Goal: Task Accomplishment & Management: Complete application form

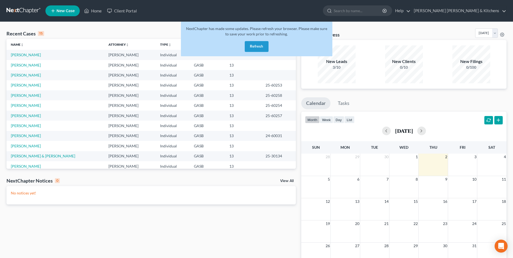
click at [257, 50] on button "Refresh" at bounding box center [257, 46] width 24 height 11
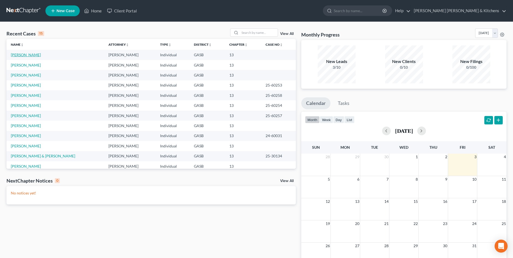
click at [20, 55] on link "[PERSON_NAME]" at bounding box center [26, 54] width 30 height 5
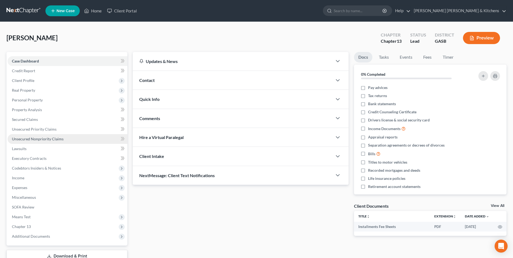
click at [35, 137] on span "Unsecured Nonpriority Claims" at bounding box center [38, 139] width 52 height 5
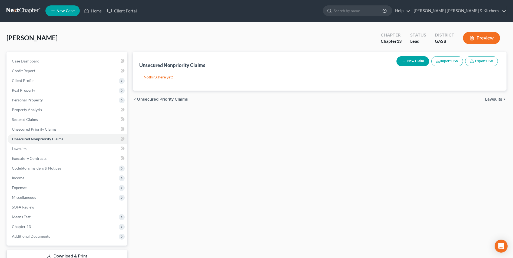
click at [405, 63] on icon "button" at bounding box center [404, 61] width 4 height 4
select select "0"
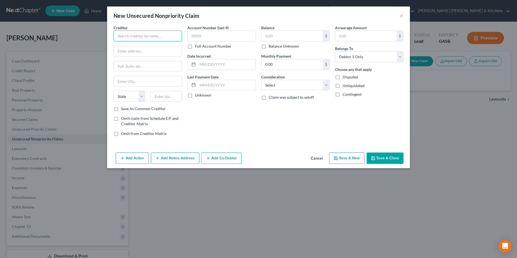
click at [125, 39] on input "text" at bounding box center [148, 36] width 68 height 11
type input "Kashable"
drag, startPoint x: 127, startPoint y: 48, endPoint x: 137, endPoint y: 46, distance: 11.0
click at [128, 48] on div "275 Madison Avenue Ste 204, New York, NY 10016" at bounding box center [146, 50] width 56 height 5
type input "275 Madison Avenue"
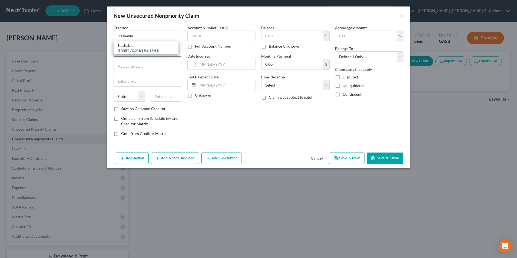
type input "Ste 204"
type input "New York"
select select "35"
type input "10016"
drag, startPoint x: 155, startPoint y: 52, endPoint x: 107, endPoint y: 64, distance: 49.0
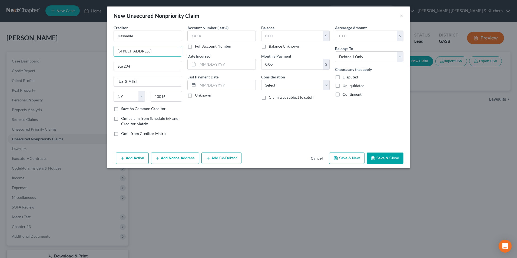
click at [107, 64] on div "New Unsecured Nonpriority Claim × Creditor * Kashable 275 Madison Avenue Ste 20…" at bounding box center [258, 129] width 517 height 258
type input "489 5th Avenue, Fl 18"
type input "10017"
click at [121, 111] on label "Save As Common Creditor" at bounding box center [143, 108] width 45 height 5
click at [123, 110] on input "Save As Common Creditor" at bounding box center [125, 108] width 4 height 4
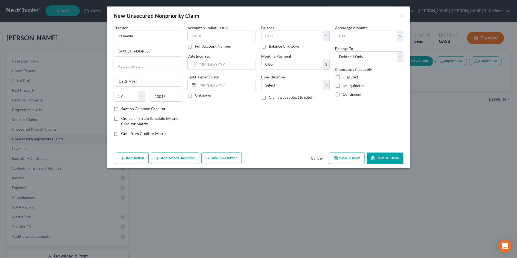
checkbox input "true"
click at [199, 34] on input "text" at bounding box center [222, 36] width 68 height 11
type input "5480"
click at [207, 62] on input "text" at bounding box center [227, 64] width 58 height 10
type input "2024"
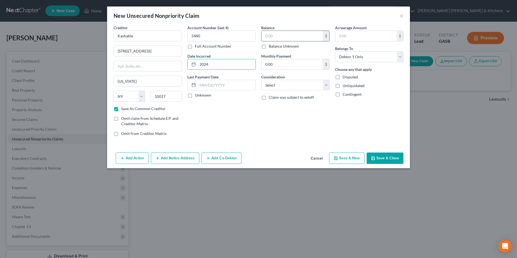
click at [277, 35] on input "text" at bounding box center [292, 36] width 61 height 10
type input "3,644"
click at [279, 90] on select "Select Cable / Satellite Services Collection Agency Credit Card Debt Debt Couns…" at bounding box center [295, 85] width 68 height 11
select select "10"
click at [261, 80] on select "Select Cable / Satellite Services Collection Agency Credit Card Debt Debt Couns…" at bounding box center [295, 85] width 68 height 11
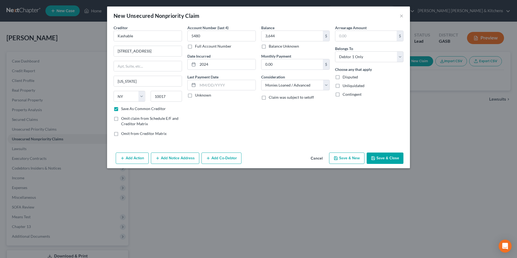
click at [385, 156] on button "Save & Close" at bounding box center [385, 158] width 37 height 11
checkbox input "false"
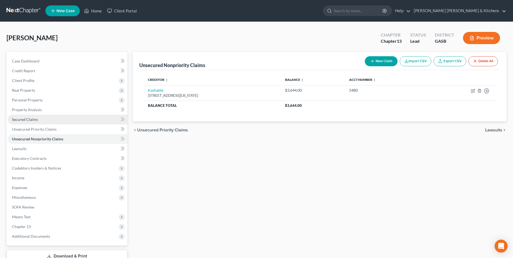
click at [30, 119] on span "Secured Claims" at bounding box center [25, 119] width 26 height 5
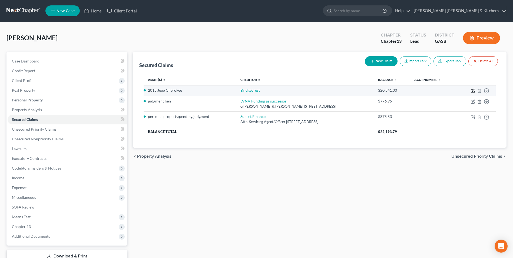
click at [472, 91] on icon "button" at bounding box center [472, 91] width 3 height 3
select select "0"
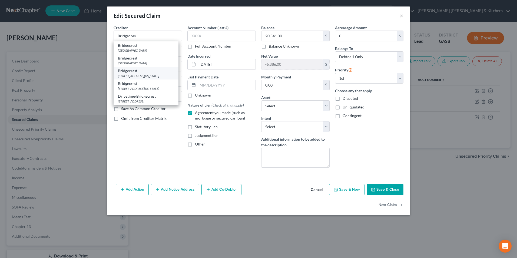
click at [146, 77] on div "1800 N Colorado Street, Gilbert, AZ 85233" at bounding box center [146, 76] width 56 height 5
type input "Bridgecrest"
type input "1800 N Colorado Street"
type input "Gilbert"
select select "3"
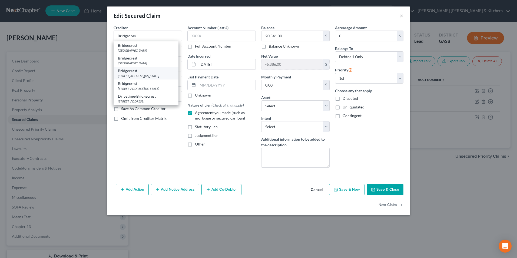
type input "85233"
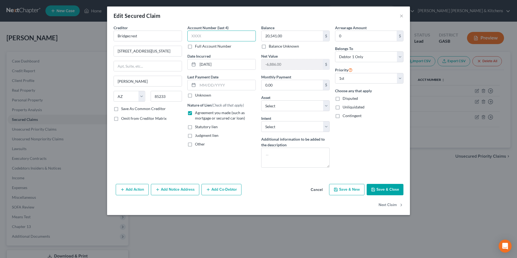
click at [228, 35] on input "text" at bounding box center [222, 36] width 68 height 11
type input "0302"
click at [393, 193] on button "Save & Close" at bounding box center [385, 189] width 37 height 11
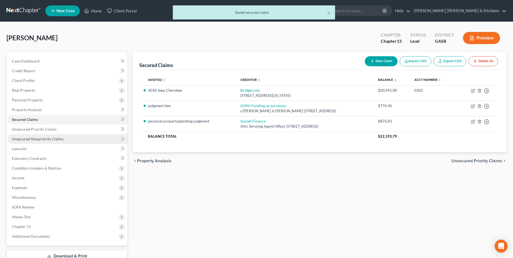
drag, startPoint x: 56, startPoint y: 140, endPoint x: 60, endPoint y: 143, distance: 4.9
click at [56, 140] on span "Unsecured Nonpriority Claims" at bounding box center [38, 139] width 52 height 5
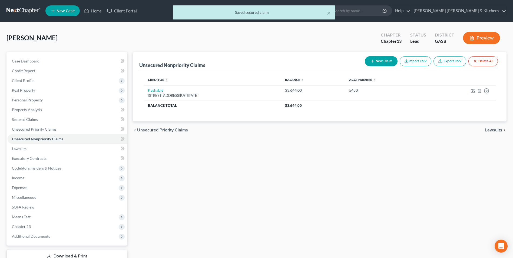
click at [374, 62] on button "New Claim" at bounding box center [381, 61] width 33 height 10
select select "0"
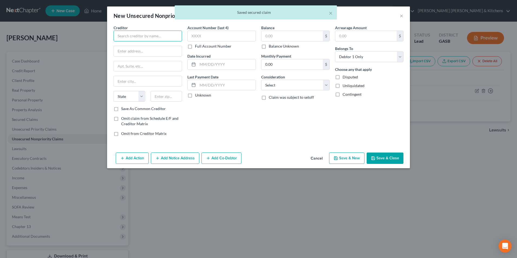
click at [139, 38] on input "text" at bounding box center [148, 36] width 68 height 11
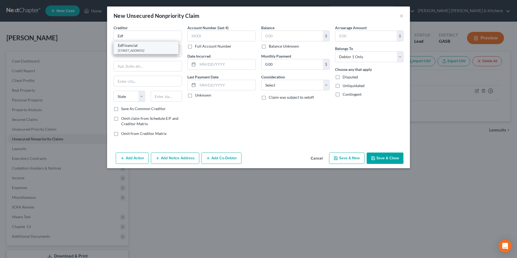
click at [149, 52] on div "PO Box 36008, Knoxville, TN 37930" at bounding box center [146, 50] width 56 height 5
type input "EdFinancial"
type input "PO Box 36008"
type input "Knoxville"
select select "44"
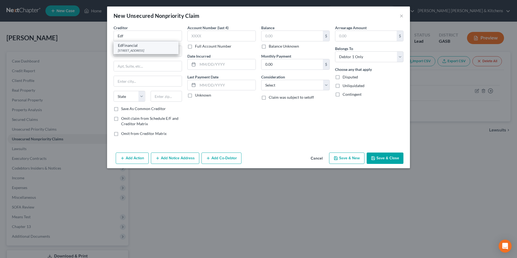
type input "37930"
drag, startPoint x: 149, startPoint y: 52, endPoint x: 107, endPoint y: 54, distance: 41.5
click at [108, 55] on div "Creditor * EdFinancial PO Box 36008 Knoxville State AL AK AR AZ CA CO CT DE DC …" at bounding box center [258, 88] width 303 height 126
type input "120 N Seven Oaks Drive"
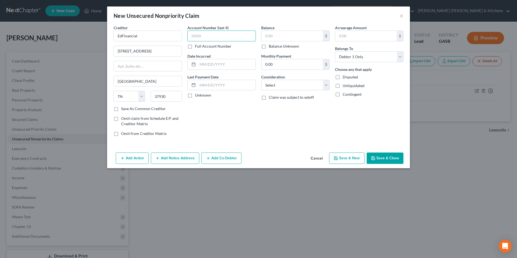
click at [200, 38] on input "text" at bounding box center [222, 36] width 68 height 11
type input "0705"
click at [268, 37] on input "text" at bounding box center [292, 36] width 61 height 10
type input "65,000"
click at [271, 84] on select "Select Cable / Satellite Services Collection Agency Credit Card Debt Debt Couns…" at bounding box center [295, 85] width 68 height 11
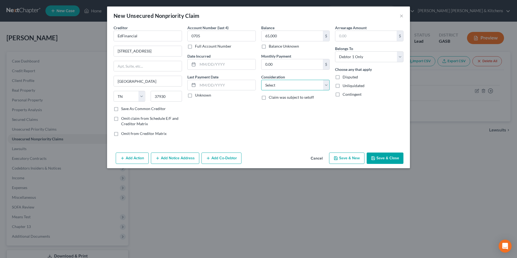
select select "17"
click at [261, 80] on select "Select Cable / Satellite Services Collection Agency Credit Card Debt Debt Couns…" at bounding box center [295, 85] width 68 height 11
click at [346, 160] on button "Save & New" at bounding box center [346, 158] width 35 height 11
select select "0"
type input "65,000.00"
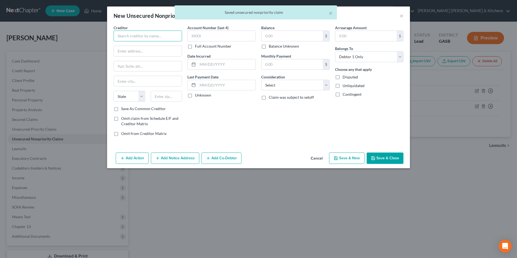
click at [134, 38] on input "text" at bounding box center [148, 36] width 68 height 11
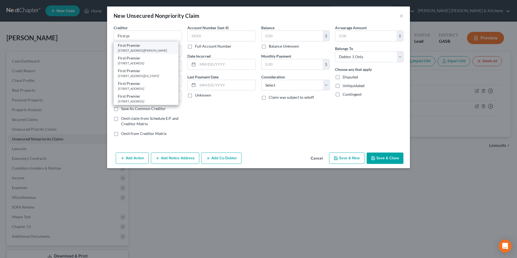
click at [139, 48] on div "First Premier" at bounding box center [146, 45] width 56 height 5
type input "First Premier"
type input "3820 N Louise Avenue"
type input "Sioux Falls"
select select "43"
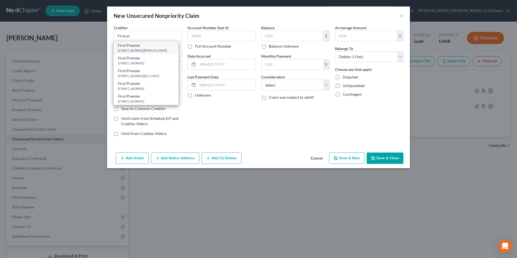
type input "57107"
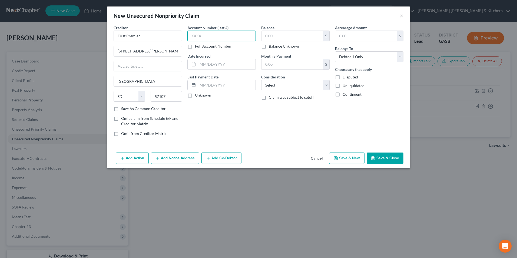
click at [200, 39] on input "text" at bounding box center [222, 36] width 68 height 11
type input "4290"
click at [205, 64] on input "text" at bounding box center [227, 64] width 58 height 10
type input "2025"
click at [271, 39] on input "text" at bounding box center [292, 36] width 61 height 10
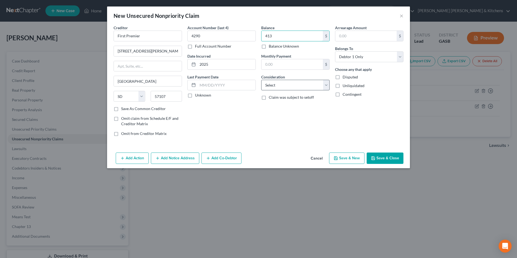
type input "413"
click at [267, 89] on select "Select Cable / Satellite Services Collection Agency Credit Card Debt Debt Couns…" at bounding box center [295, 85] width 68 height 11
select select "2"
click at [261, 80] on select "Select Cable / Satellite Services Collection Agency Credit Card Debt Debt Couns…" at bounding box center [295, 85] width 68 height 11
click at [384, 160] on button "Save & Close" at bounding box center [385, 158] width 37 height 11
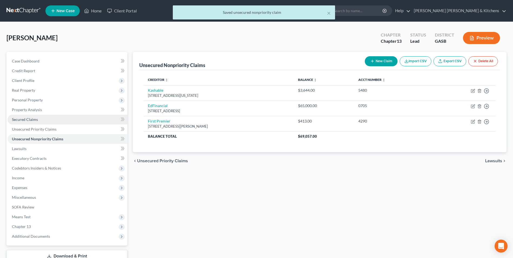
click at [30, 120] on span "Secured Claims" at bounding box center [25, 119] width 26 height 5
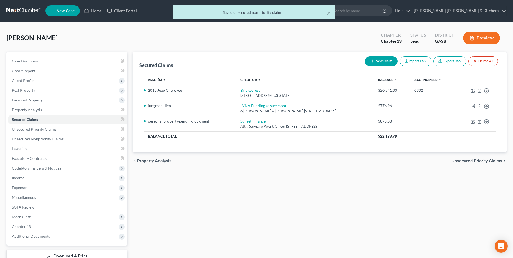
click at [381, 64] on button "New Claim" at bounding box center [381, 61] width 33 height 10
select select "0"
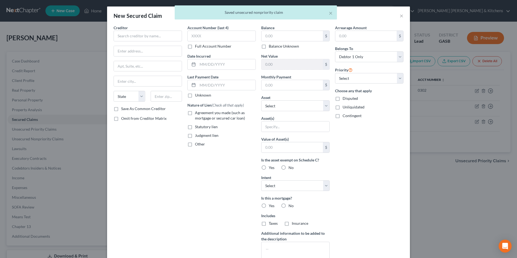
click at [401, 15] on div "× Saved unsecured nonpriority claim" at bounding box center [255, 13] width 517 height 17
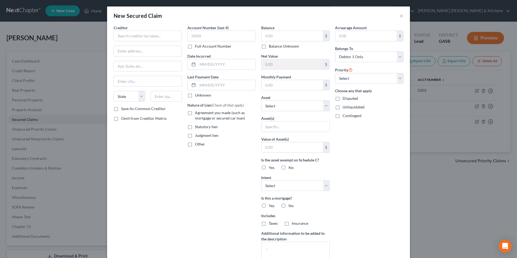
click at [464, 203] on div "New Secured Claim × Creditor * State AL AK AR AZ CA CO CT DE DC FL GA GU HI ID …" at bounding box center [258, 129] width 517 height 258
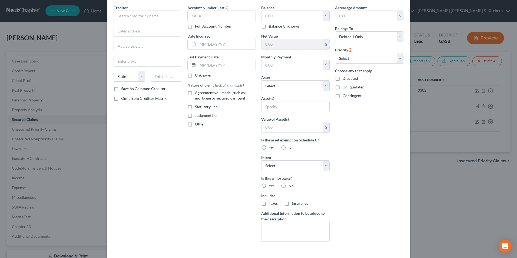
scroll to position [42, 0]
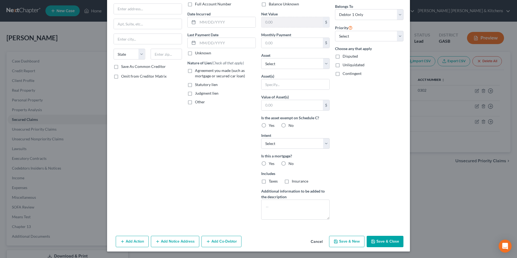
click at [311, 244] on button "Cancel" at bounding box center [317, 241] width 21 height 11
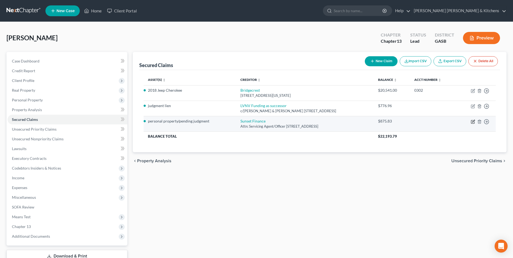
click at [472, 122] on icon "button" at bounding box center [472, 121] width 3 height 3
select select "10"
select select "0"
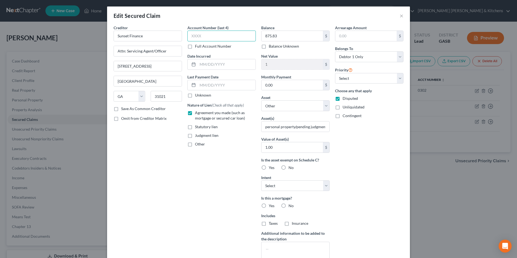
click at [224, 41] on input "text" at bounding box center [222, 36] width 68 height 11
type input "1-23"
drag, startPoint x: 227, startPoint y: 58, endPoint x: 226, endPoint y: 65, distance: 7.6
click at [226, 65] on div "Date Incurred" at bounding box center [222, 61] width 68 height 17
click at [226, 65] on input "text" at bounding box center [227, 64] width 58 height 10
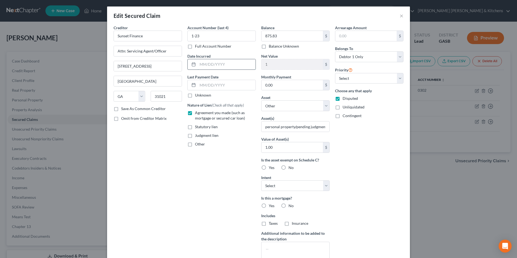
type input "2024"
click at [197, 37] on input "1-23" at bounding box center [222, 36] width 68 height 11
type input "1"
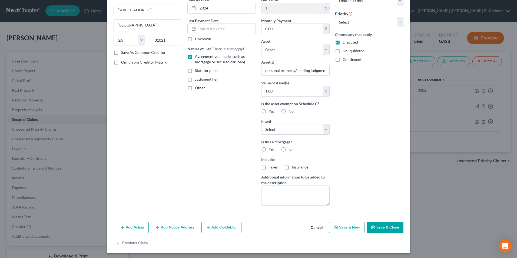
scroll to position [58, 0]
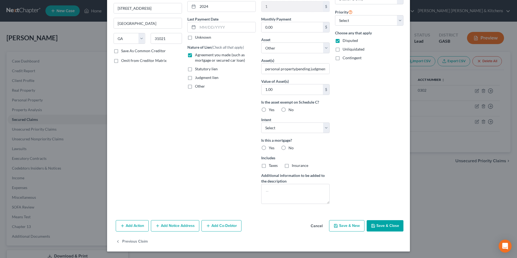
type input "8-16"
click at [344, 228] on button "Save & New" at bounding box center [346, 225] width 35 height 11
select select
select select "0"
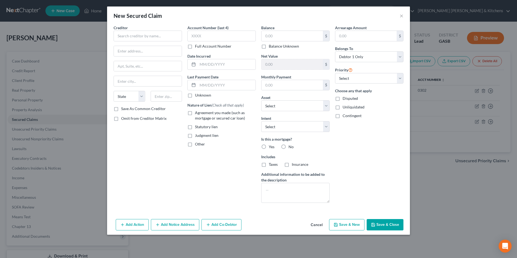
scroll to position [0, 0]
type input "0"
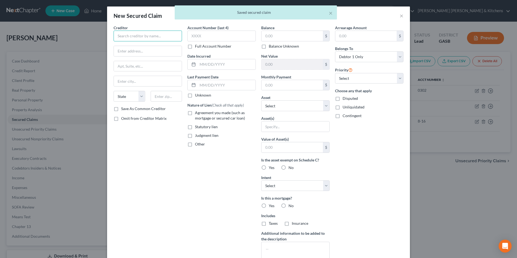
click at [144, 40] on input "text" at bounding box center [148, 36] width 68 height 11
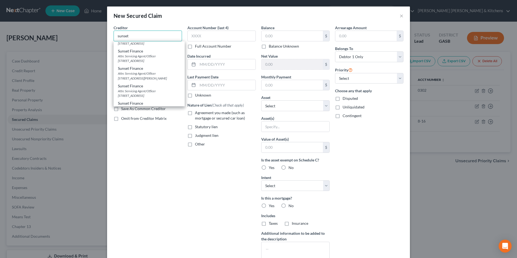
scroll to position [96, 0]
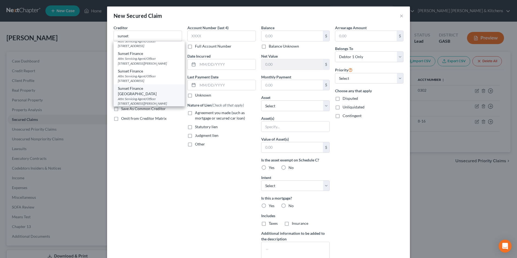
click at [146, 101] on div "Attn: Servicing Agent/Officer 117 West Jackson St., Dublin, GA 31021" at bounding box center [149, 101] width 63 height 9
type input "Sunset Finance Dublin"
type input "Attn: Servicing Agent/Officer"
type input "117 West Jackson St."
type input "[GEOGRAPHIC_DATA]"
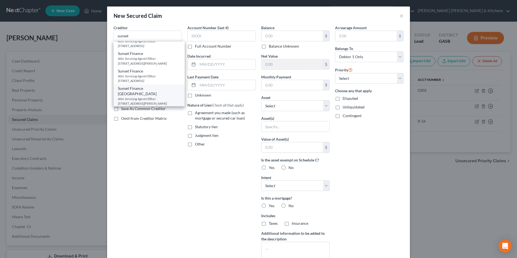
select select "10"
type input "31021"
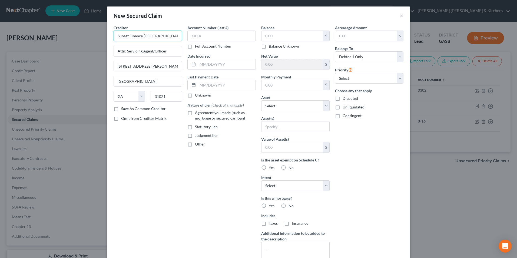
drag, startPoint x: 143, startPoint y: 37, endPoint x: 164, endPoint y: 31, distance: 22.1
click at [163, 35] on input "Sunset Finance Dublin" at bounding box center [148, 36] width 68 height 11
click at [192, 35] on input "text" at bounding box center [222, 36] width 68 height 11
type input "Sunset Finance"
type input "1-23"
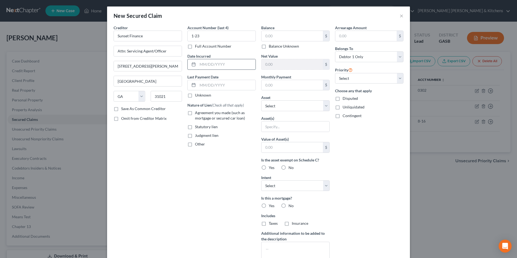
click at [214, 63] on input "text" at bounding box center [227, 64] width 58 height 10
type input "2024"
click at [192, 112] on div "Agreement you made (such as mortgage or secured car loan)" at bounding box center [222, 115] width 68 height 11
click at [195, 113] on label "Agreement you made (such as mortgage or secured car loan)" at bounding box center [225, 115] width 61 height 11
click at [197, 113] on input "Agreement you made (such as mortgage or secured car loan)" at bounding box center [199, 112] width 4 height 4
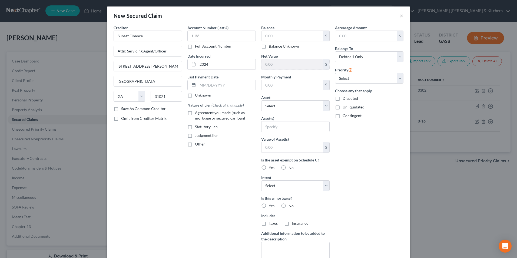
checkbox input "true"
click at [274, 38] on input "text" at bounding box center [292, 36] width 61 height 10
type input "480"
click at [306, 124] on input "text" at bounding box center [296, 126] width 68 height 10
type input "personal property"
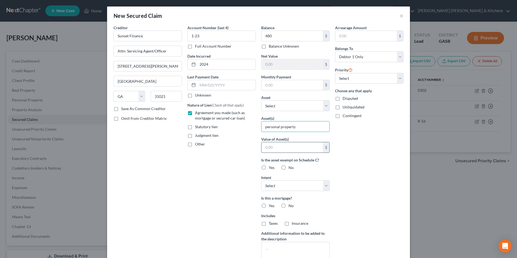
click at [295, 148] on input "text" at bounding box center [292, 147] width 61 height 10
type input "1.00"
click at [343, 100] on label "Disputed" at bounding box center [350, 98] width 15 height 5
click at [345, 99] on input "Disputed" at bounding box center [347, 98] width 4 height 4
checkbox input "true"
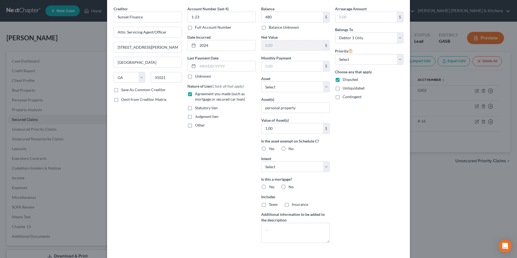
scroll to position [42, 0]
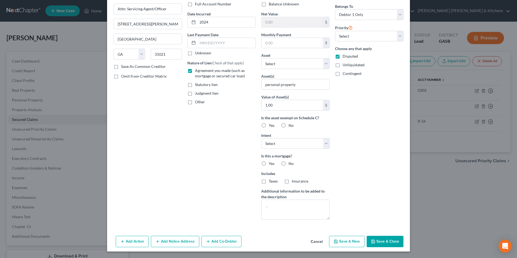
click at [385, 245] on button "Save & Close" at bounding box center [385, 241] width 37 height 11
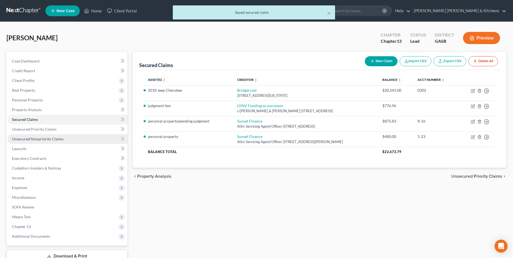
click at [27, 138] on span "Unsecured Nonpriority Claims" at bounding box center [38, 139] width 52 height 5
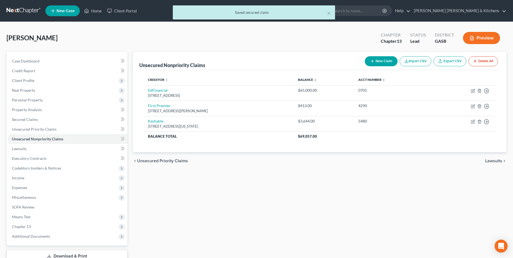
click at [380, 58] on button "New Claim" at bounding box center [381, 61] width 33 height 10
select select "0"
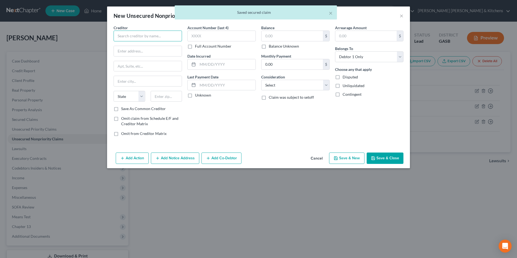
click at [173, 37] on input "text" at bounding box center [148, 36] width 68 height 11
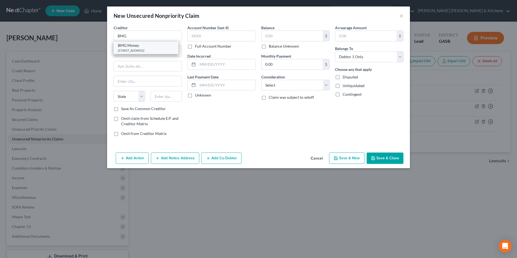
click at [163, 48] on div "444 Brickell Avenue Ste 250, Miami, FL 33131" at bounding box center [146, 50] width 56 height 5
type input "BMG Money"
type input "444 Brickell Avenue"
type input "Ste 250"
type input "Miami"
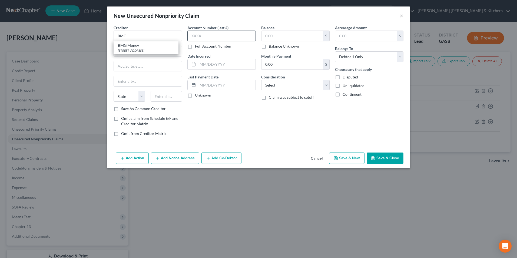
select select "9"
type input "33131"
click at [195, 38] on input "text" at bounding box center [222, 36] width 68 height 11
type input "3279"
click at [215, 69] on input "text" at bounding box center [227, 64] width 58 height 10
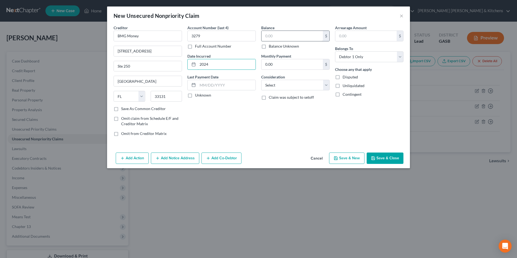
type input "2024"
click at [286, 37] on input "text" at bounding box center [292, 36] width 61 height 10
type input "10,491"
click at [287, 85] on select "Select Cable / Satellite Services Collection Agency Credit Card Debt Debt Couns…" at bounding box center [295, 85] width 68 height 11
select select "10"
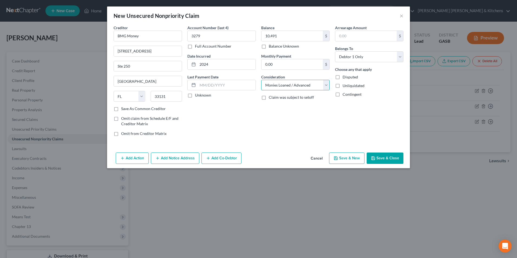
click at [261, 80] on select "Select Cable / Satellite Services Collection Agency Credit Card Debt Debt Couns…" at bounding box center [295, 85] width 68 height 11
click at [348, 159] on button "Save & New" at bounding box center [346, 158] width 35 height 11
select select "0"
type input "10,491.00"
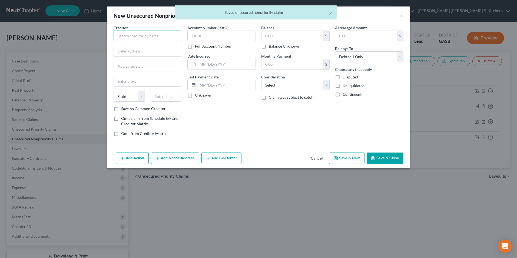
click at [120, 40] on input "text" at bounding box center [148, 36] width 68 height 11
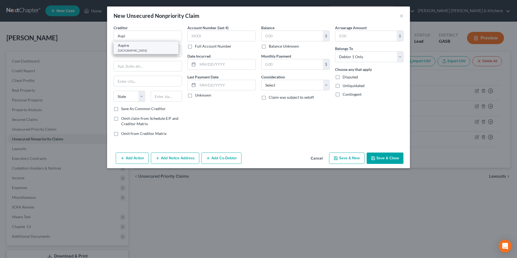
click at [142, 50] on div "PO Box 105555, Atlanta, GA 30348" at bounding box center [146, 50] width 56 height 5
type input "Aspire"
type input "PO Box 105555"
type input "Atlanta"
select select "10"
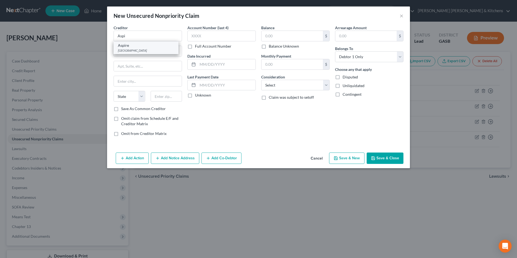
type input "30348"
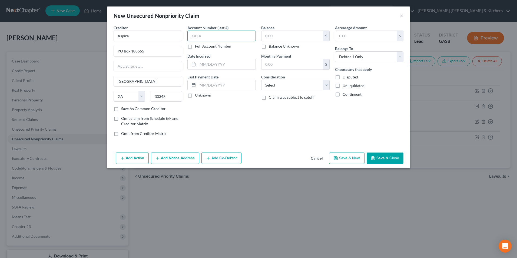
click at [214, 38] on input "text" at bounding box center [222, 36] width 68 height 11
type input "4656"
click at [212, 68] on input "text" at bounding box center [227, 64] width 58 height 10
type input "2022"
click at [274, 40] on input "text" at bounding box center [292, 36] width 61 height 10
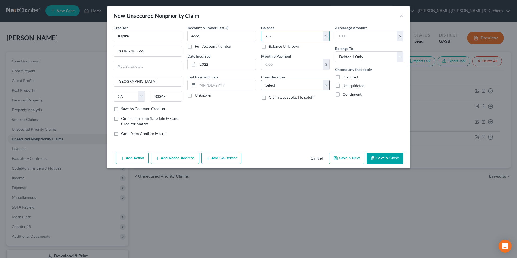
type input "717"
click at [271, 88] on select "Select Cable / Satellite Services Collection Agency Credit Card Debt Debt Couns…" at bounding box center [295, 85] width 68 height 11
select select "2"
click at [261, 80] on select "Select Cable / Satellite Services Collection Agency Credit Card Debt Debt Couns…" at bounding box center [295, 85] width 68 height 11
click at [355, 157] on button "Save & New" at bounding box center [346, 158] width 35 height 11
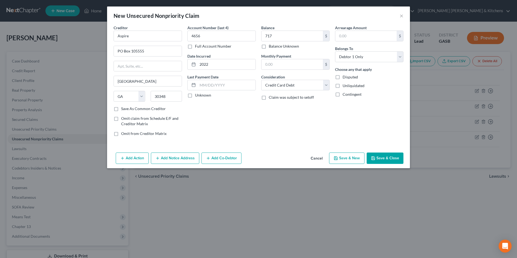
select select "0"
type input "717.00"
type input "0.00"
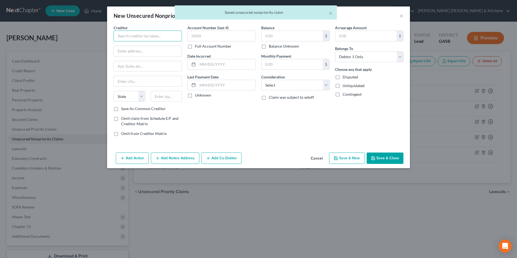
click at [142, 34] on input "text" at bounding box center [148, 36] width 68 height 11
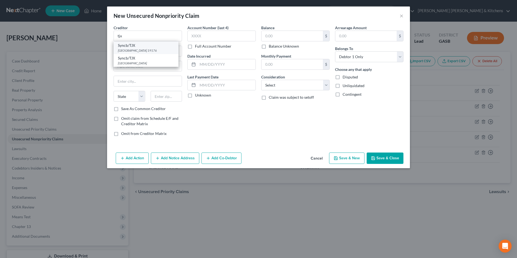
click at [141, 48] on div "PO Box 71737, Philadelphia, PA 19176" at bounding box center [146, 50] width 56 height 5
type input "Syncb/TJX"
type input "PO Box 71737"
type input "Philadelphia"
select select "39"
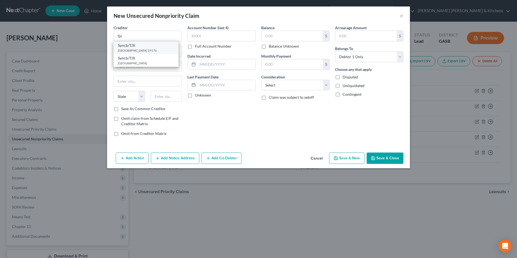
type input "19176"
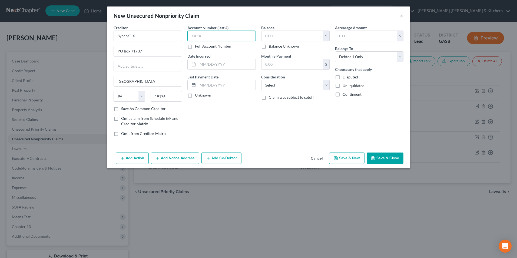
click at [200, 38] on input "text" at bounding box center [222, 36] width 68 height 11
type input "6118"
click at [208, 63] on input "text" at bounding box center [227, 64] width 58 height 10
type input "2016"
click at [277, 38] on input "text" at bounding box center [292, 36] width 61 height 10
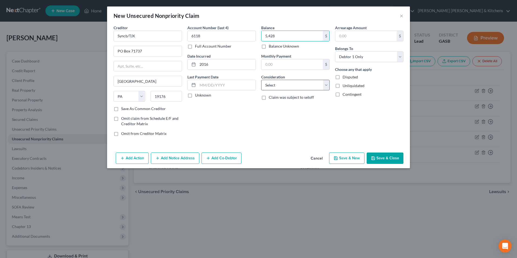
type input "5,428"
click at [282, 87] on select "Select Cable / Satellite Services Collection Agency Credit Card Debt Debt Couns…" at bounding box center [295, 85] width 68 height 11
select select "2"
click at [261, 80] on select "Select Cable / Satellite Services Collection Agency Credit Card Debt Debt Couns…" at bounding box center [295, 85] width 68 height 11
click at [391, 158] on button "Save & Close" at bounding box center [385, 158] width 37 height 11
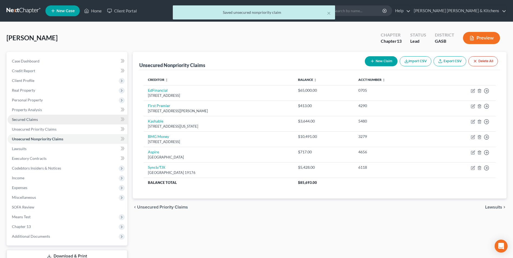
click at [14, 119] on span "Secured Claims" at bounding box center [25, 119] width 26 height 5
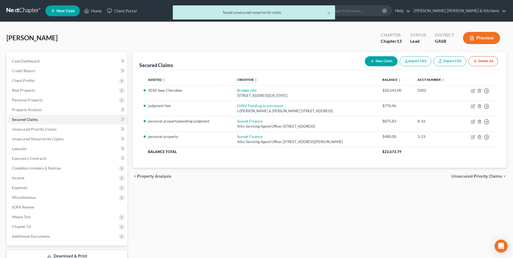
click at [373, 60] on icon "button" at bounding box center [372, 61] width 4 height 4
select select "0"
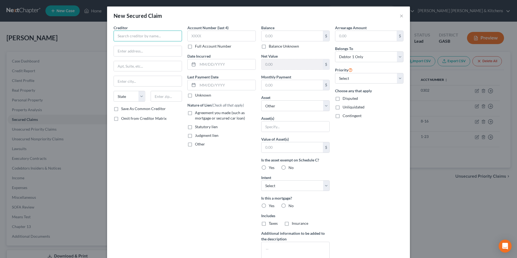
click at [165, 38] on input "text" at bounding box center [148, 36] width 68 height 11
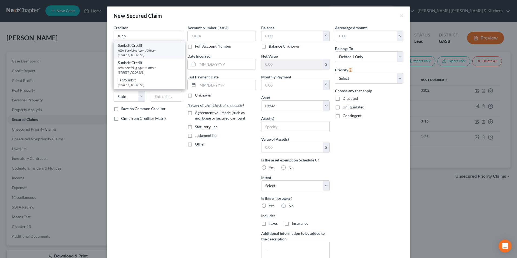
click at [163, 47] on div "Sunbelt Credit" at bounding box center [149, 45] width 63 height 5
type input "Sunbelt Credit"
type input "Attn: Servicing Agent/Officer"
type input "PO Box 3146"
type input "Spartanburg"
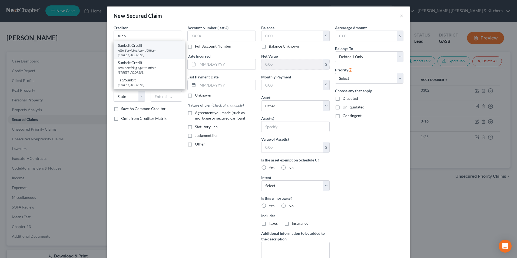
select select "42"
type input "29304"
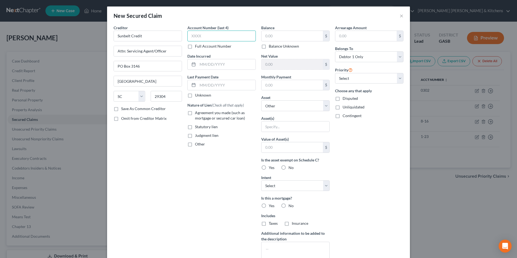
click at [208, 40] on input "text" at bounding box center [222, 36] width 68 height 11
type input "6613"
click at [211, 65] on input "text" at bounding box center [227, 64] width 58 height 10
type input "2024"
click at [195, 113] on label "Agreement you made (such as mortgage or secured car loan)" at bounding box center [225, 115] width 61 height 11
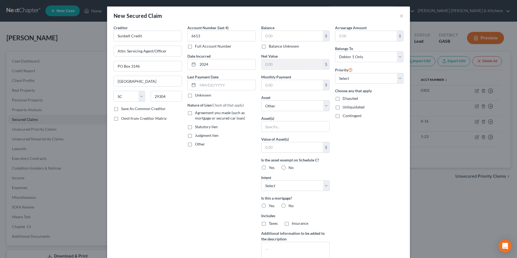
click at [197, 113] on input "Agreement you made (such as mortgage or secured car loan)" at bounding box center [199, 112] width 4 height 4
checkbox input "true"
click at [271, 39] on input "text" at bounding box center [292, 36] width 61 height 10
type input "1,350"
click at [280, 127] on input "text" at bounding box center [296, 126] width 68 height 10
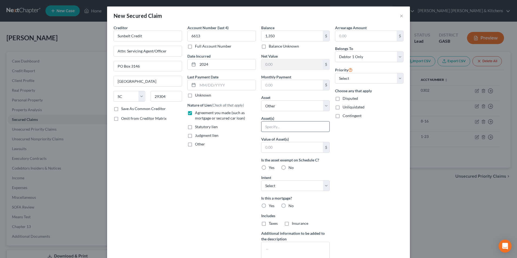
type input "personal property"
click at [281, 148] on input "text" at bounding box center [292, 147] width 61 height 10
type input "1.00"
click at [343, 100] on label "Disputed" at bounding box center [350, 98] width 15 height 5
click at [345, 99] on input "Disputed" at bounding box center [347, 98] width 4 height 4
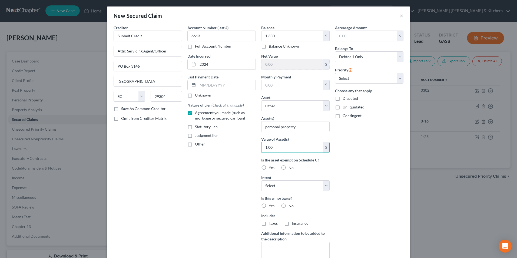
checkbox input "true"
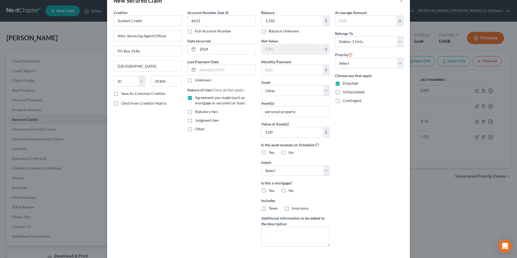
scroll to position [42, 0]
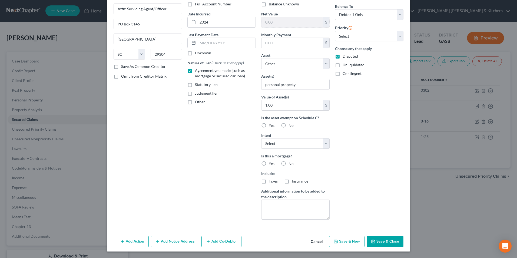
drag, startPoint x: 384, startPoint y: 236, endPoint x: 384, endPoint y: 239, distance: 3.8
click at [384, 239] on div "Add Action Add Notice Address Add Co-Debtor Cancel Save & New Save & Close" at bounding box center [258, 243] width 303 height 18
click at [377, 242] on button "Save & Close" at bounding box center [385, 241] width 37 height 11
select select
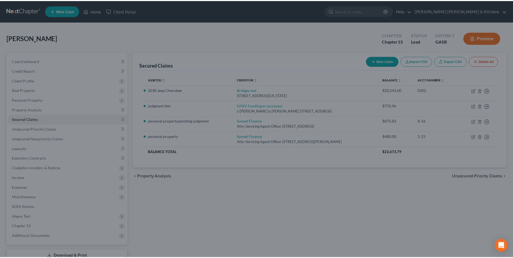
scroll to position [0, 0]
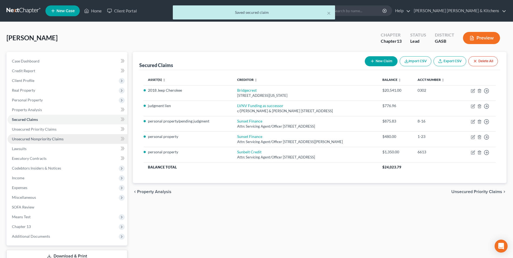
click at [42, 140] on span "Unsecured Nonpriority Claims" at bounding box center [38, 139] width 52 height 5
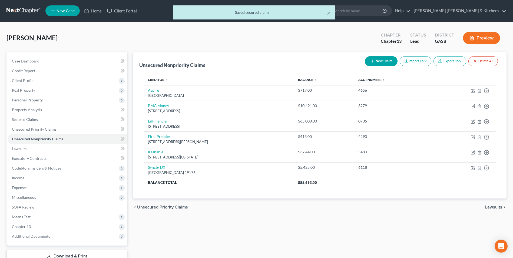
click at [388, 62] on button "New Claim" at bounding box center [381, 61] width 33 height 10
select select "0"
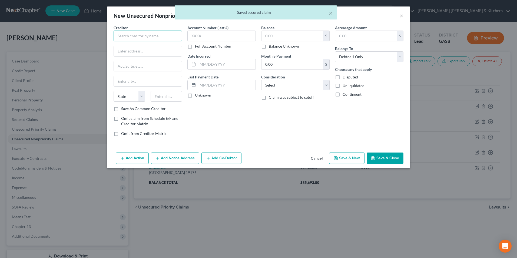
click at [151, 35] on input "text" at bounding box center [148, 36] width 68 height 11
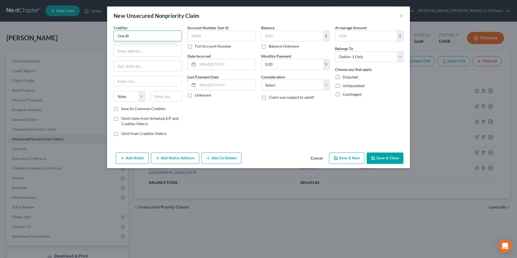
type input "One Bl"
click at [316, 159] on button "Cancel" at bounding box center [317, 158] width 21 height 11
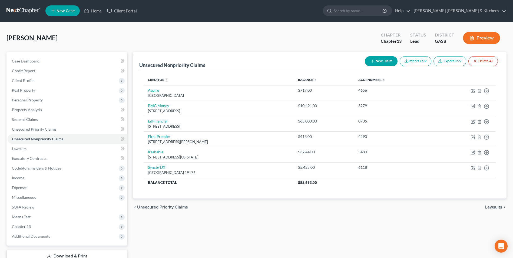
click at [376, 62] on button "New Claim" at bounding box center [381, 61] width 33 height 10
select select "0"
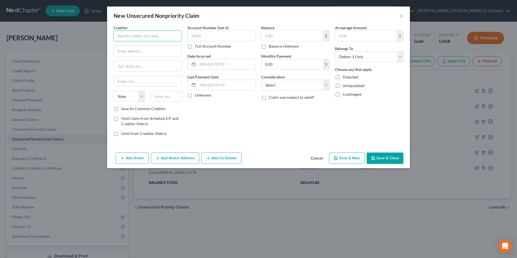
click at [159, 35] on input "text" at bounding box center [148, 36] width 68 height 11
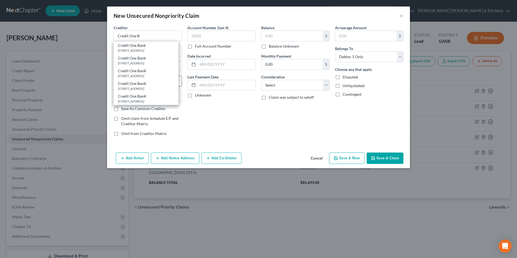
drag, startPoint x: 144, startPoint y: 88, endPoint x: 150, endPoint y: 85, distance: 6.7
click at [144, 87] on div "PO Box 98875, Las Vegas, NV 89193" at bounding box center [146, 88] width 56 height 5
type input "Credit One BanK"
type input "PO Box 98875"
type input "Las Vegas"
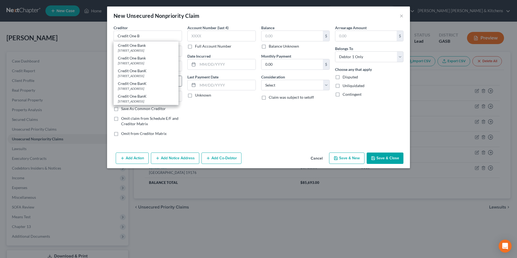
select select "31"
type input "89193"
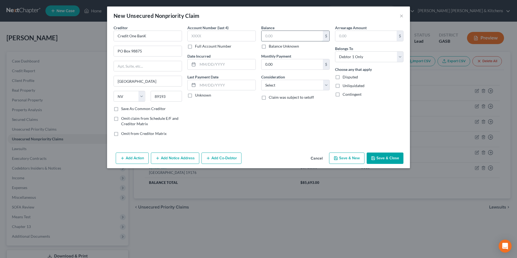
click at [270, 38] on input "text" at bounding box center [292, 36] width 61 height 10
type input "994"
click at [283, 88] on select "Select Cable / Satellite Services Collection Agency Credit Card Debt Debt Couns…" at bounding box center [295, 85] width 68 height 11
select select "2"
click at [261, 80] on select "Select Cable / Satellite Services Collection Agency Credit Card Debt Debt Couns…" at bounding box center [295, 85] width 68 height 11
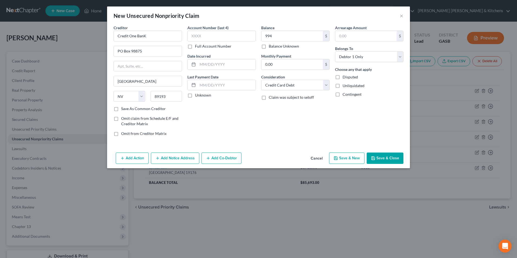
click at [349, 157] on button "Save & New" at bounding box center [346, 158] width 35 height 11
select select "0"
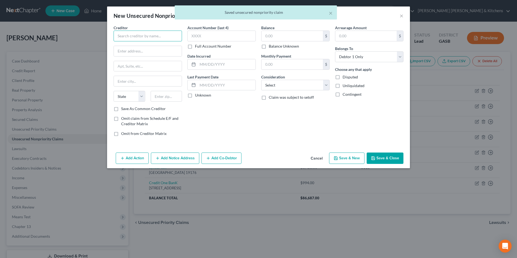
click at [155, 41] on input "text" at bounding box center [148, 36] width 68 height 11
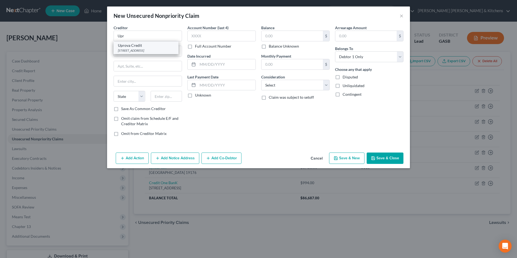
click at [155, 46] on div "Uprova Credit" at bounding box center [146, 45] width 56 height 5
type input "Uprova Credit"
type input "635 East Highway 20, V"
type input "Suisun City"
select select "4"
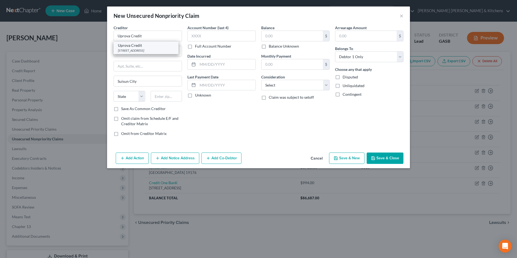
type input "94585"
click at [272, 39] on input "text" at bounding box center [292, 36] width 61 height 10
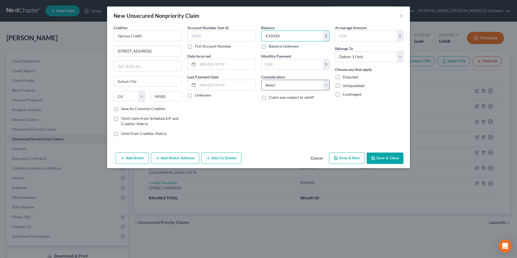
type input "4,933.81"
click at [276, 84] on select "Select Cable / Satellite Services Collection Agency Credit Card Debt Debt Couns…" at bounding box center [295, 85] width 68 height 11
select select "10"
click at [261, 80] on select "Select Cable / Satellite Services Collection Agency Credit Card Debt Debt Couns…" at bounding box center [295, 85] width 68 height 11
click at [350, 162] on button "Save & New" at bounding box center [346, 158] width 35 height 11
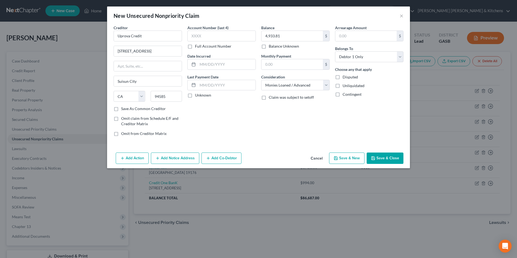
select select "0"
type input "0.00"
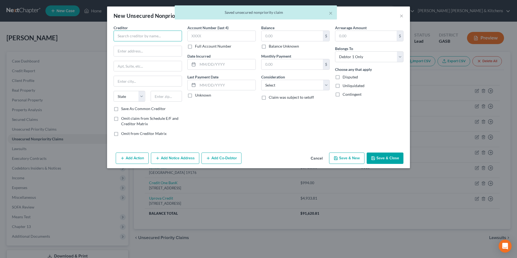
click at [148, 38] on input "text" at bounding box center [148, 36] width 68 height 11
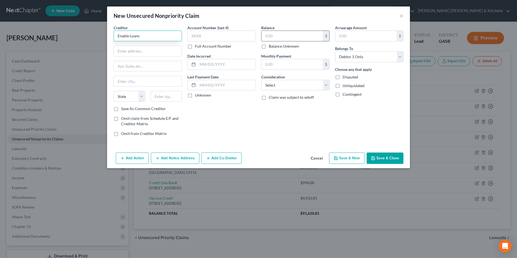
type input "Enable Loans"
click at [278, 39] on input "text" at bounding box center [292, 36] width 61 height 10
type input "632.73"
click at [286, 85] on select "Select Cable / Satellite Services Collection Agency Credit Card Debt Debt Couns…" at bounding box center [295, 85] width 68 height 11
select select "10"
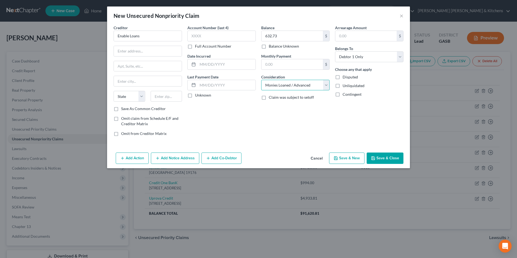
click at [261, 80] on select "Select Cable / Satellite Services Collection Agency Credit Card Debt Debt Couns…" at bounding box center [295, 85] width 68 height 11
click at [357, 161] on button "Save & New" at bounding box center [346, 158] width 35 height 11
select select "0"
type input "0.00"
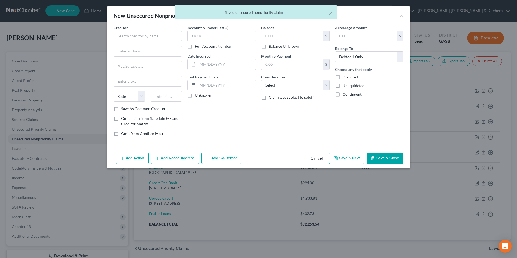
click at [142, 37] on input "text" at bounding box center [148, 36] width 68 height 11
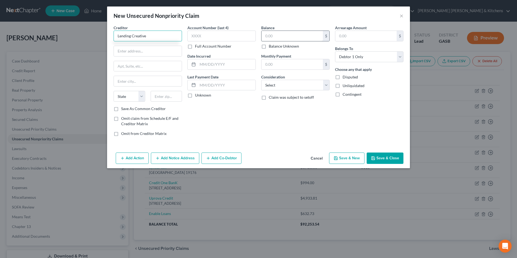
type input "Lending Creative"
click at [283, 37] on input "text" at bounding box center [292, 36] width 61 height 10
type input "1,691.10"
click at [285, 83] on select "Select Cable / Satellite Services Collection Agency Credit Card Debt Debt Couns…" at bounding box center [295, 85] width 68 height 11
select select "10"
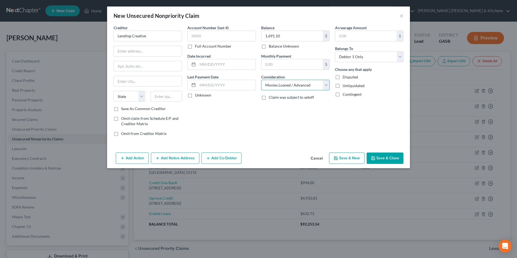
click at [261, 80] on select "Select Cable / Satellite Services Collection Agency Credit Card Debt Debt Couns…" at bounding box center [295, 85] width 68 height 11
click at [342, 155] on button "Save & New" at bounding box center [346, 158] width 35 height 11
select select "0"
type input "0.00"
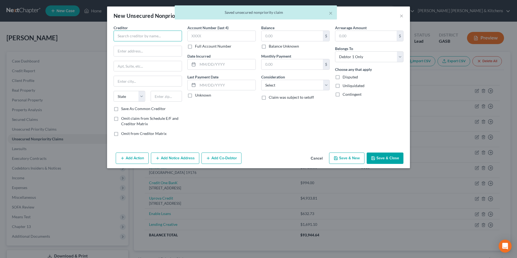
click at [150, 39] on input "text" at bounding box center [148, 36] width 68 height 11
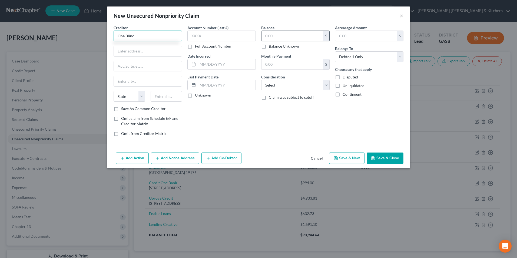
type input "One Blinc"
click at [275, 39] on input "text" at bounding box center [292, 36] width 61 height 10
type input "1.00"
click at [288, 86] on select "Select Cable / Satellite Services Collection Agency Credit Card Debt Debt Couns…" at bounding box center [295, 85] width 68 height 11
select select "10"
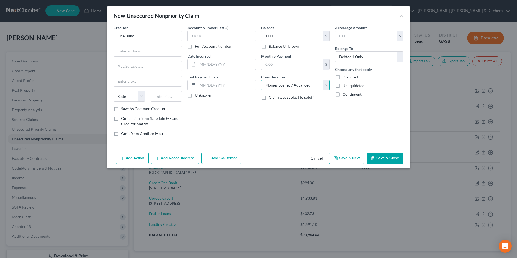
click at [261, 80] on select "Select Cable / Satellite Services Collection Agency Credit Card Debt Debt Couns…" at bounding box center [295, 85] width 68 height 11
click at [385, 156] on button "Save & Close" at bounding box center [385, 158] width 37 height 11
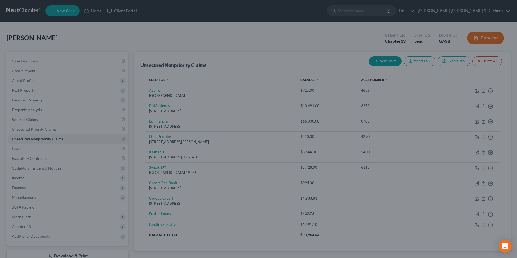
type input "0.00"
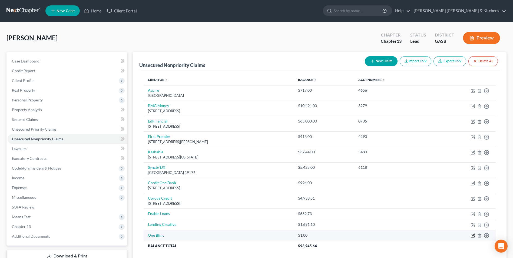
click at [474, 236] on icon "button" at bounding box center [473, 236] width 4 height 4
select select "10"
select select "0"
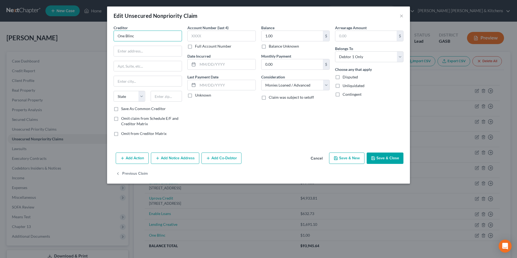
drag, startPoint x: 124, startPoint y: 38, endPoint x: 113, endPoint y: 40, distance: 11.7
click at [114, 40] on input "One Blinc" at bounding box center [148, 36] width 68 height 11
drag, startPoint x: 129, startPoint y: 38, endPoint x: 136, endPoint y: 41, distance: 8.4
click at [133, 41] on input "Blinclonas" at bounding box center [148, 36] width 68 height 11
type input "Blincloans"
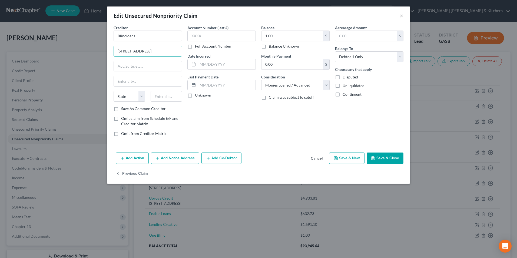
type input "1111 Brickell Avenue"
type input "10th Floor"
type input "33131"
type input "Miami"
select select "9"
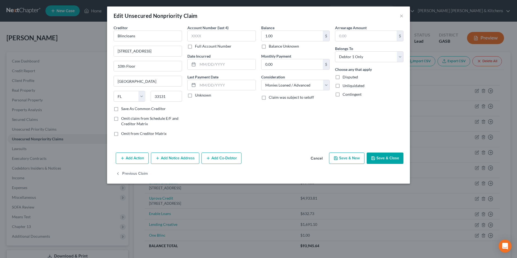
click at [391, 160] on button "Save & Close" at bounding box center [385, 158] width 37 height 11
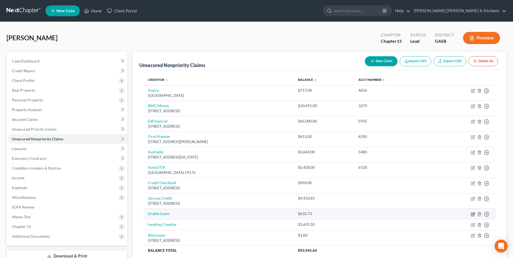
click at [474, 215] on icon "button" at bounding box center [473, 214] width 4 height 4
select select "10"
select select "0"
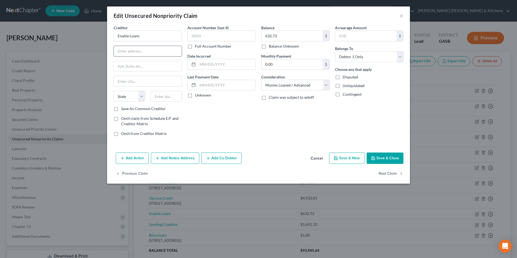
click at [172, 54] on input "text" at bounding box center [148, 51] width 68 height 10
type input "PO Box 70"
type input "52333"
type input "Solon"
select select "16"
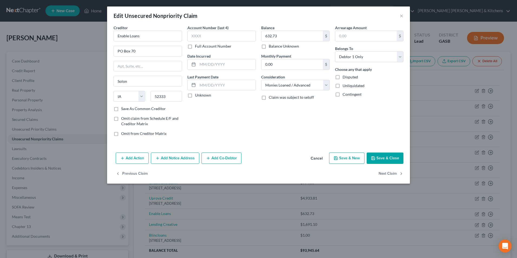
click at [121, 110] on label "Save As Common Creditor" at bounding box center [143, 108] width 45 height 5
click at [123, 110] on input "Save As Common Creditor" at bounding box center [125, 108] width 4 height 4
click at [387, 157] on button "Save & Close" at bounding box center [385, 158] width 37 height 11
checkbox input "false"
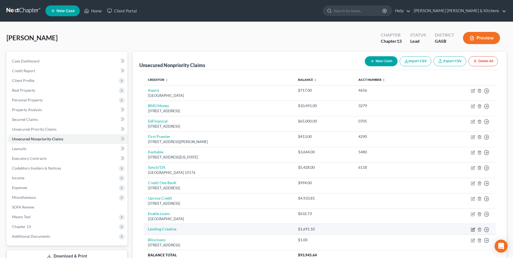
click at [473, 231] on icon "button" at bounding box center [473, 230] width 4 height 4
select select "10"
select select "0"
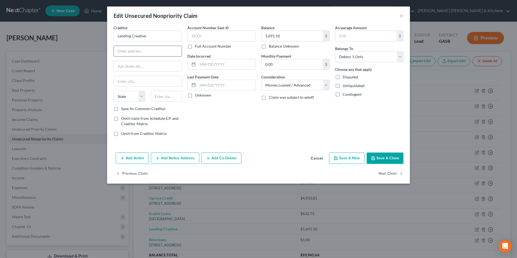
click at [155, 54] on input "text" at bounding box center [148, 51] width 68 height 10
type input "PO Box 478"
type input "54135"
type input "Keshena"
select select "52"
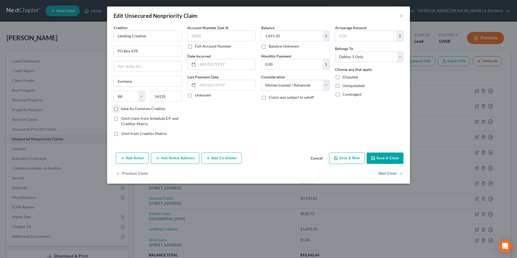
click at [121, 111] on label "Save As Common Creditor" at bounding box center [143, 108] width 45 height 5
click at [123, 110] on input "Save As Common Creditor" at bounding box center [125, 108] width 4 height 4
click at [397, 157] on button "Save & Close" at bounding box center [385, 158] width 37 height 11
checkbox input "false"
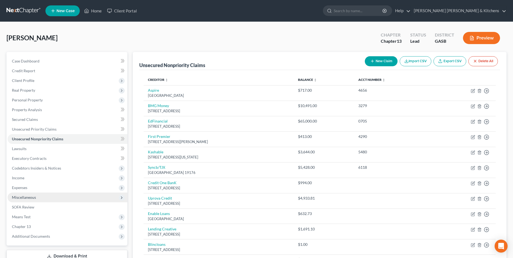
click at [21, 200] on span "Miscellaneous" at bounding box center [68, 198] width 120 height 10
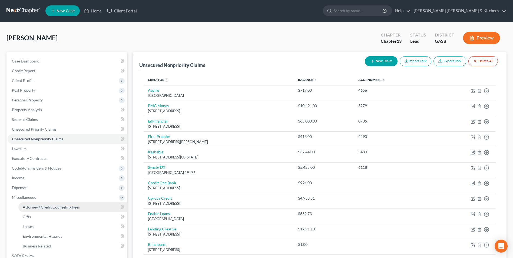
click at [33, 206] on span "Attorney / Credit Counseling Fees" at bounding box center [51, 207] width 57 height 5
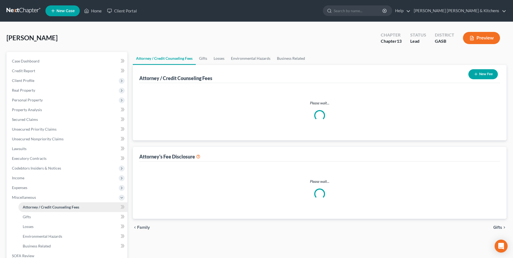
select select "0"
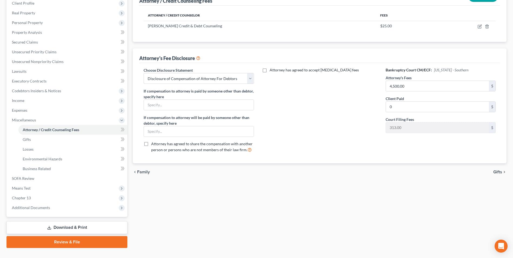
scroll to position [88, 0]
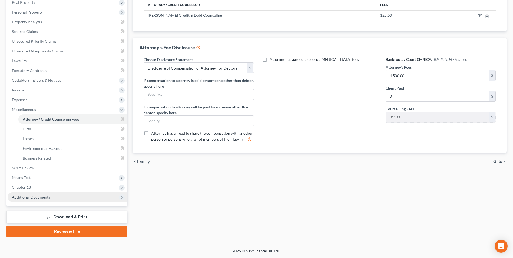
click at [30, 199] on span "Additional Documents" at bounding box center [31, 197] width 38 height 5
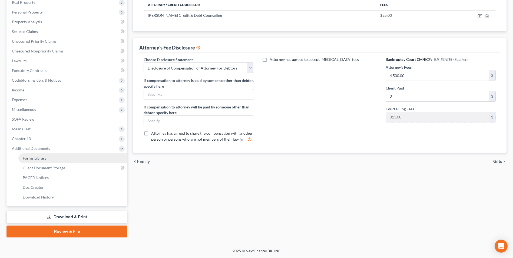
click at [35, 158] on span "Forms Library" at bounding box center [35, 158] width 24 height 5
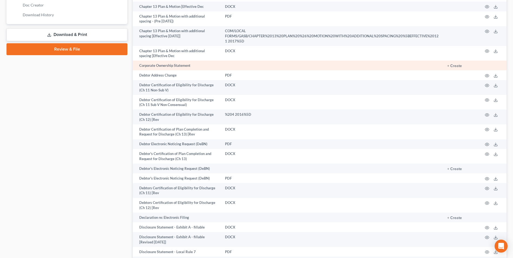
scroll to position [271, 0]
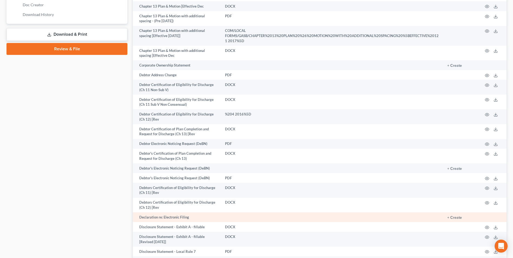
click at [458, 212] on td "+ Create" at bounding box center [460, 217] width 35 height 10
click at [458, 216] on button "+ Create" at bounding box center [455, 218] width 15 height 4
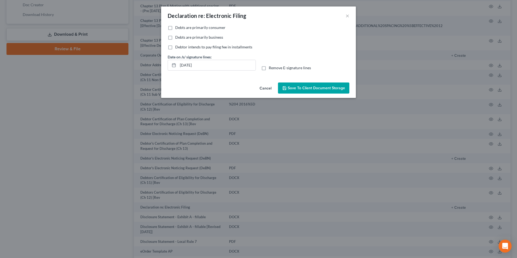
click at [175, 29] on label "Debts are primarily consumer" at bounding box center [200, 27] width 50 height 5
click at [178, 28] on input "Debts are primarily consumer" at bounding box center [180, 27] width 4 height 4
checkbox input "true"
drag, startPoint x: 202, startPoint y: 70, endPoint x: 172, endPoint y: 71, distance: 30.3
click at [172, 71] on div "Date on /s/ signature lines: 10/03/2025 Remove E-signature lines" at bounding box center [258, 64] width 187 height 21
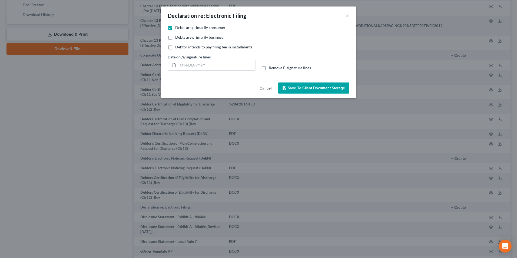
click at [269, 68] on label "Remove E-signature lines" at bounding box center [290, 67] width 42 height 5
click at [271, 68] on input "Remove E-signature lines" at bounding box center [273, 67] width 4 height 4
checkbox input "true"
click at [300, 88] on span "Save to Client Document Storage" at bounding box center [316, 88] width 57 height 5
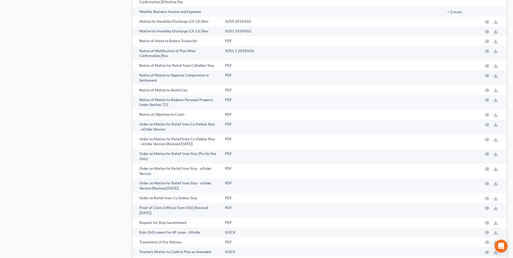
scroll to position [582, 0]
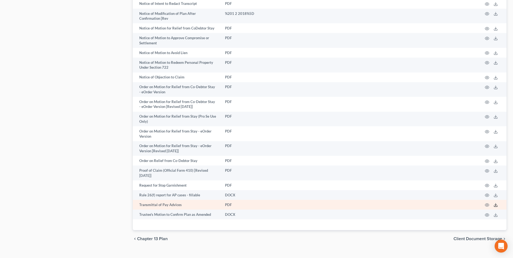
click at [496, 203] on line at bounding box center [496, 204] width 0 height 2
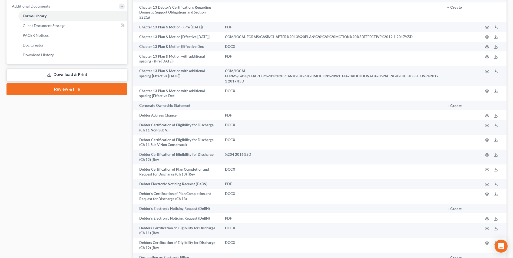
scroll to position [41, 0]
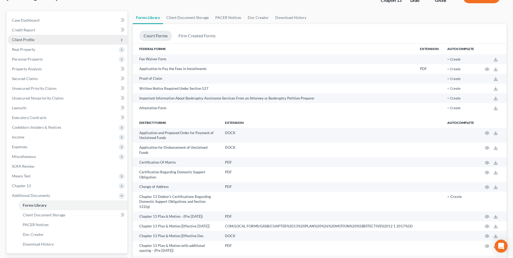
click at [24, 40] on span "Client Profile" at bounding box center [23, 39] width 22 height 5
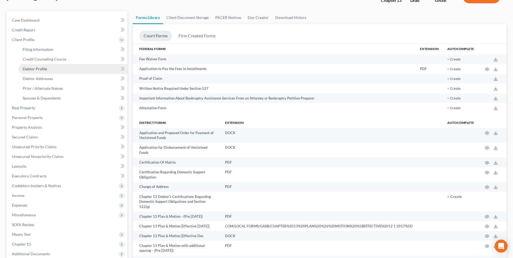
click at [29, 67] on span "Debtor Profile" at bounding box center [35, 69] width 24 height 5
select select "0"
select select "1"
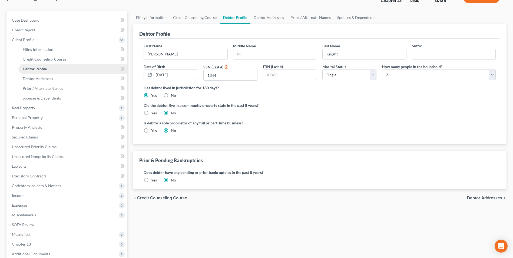
radio input "true"
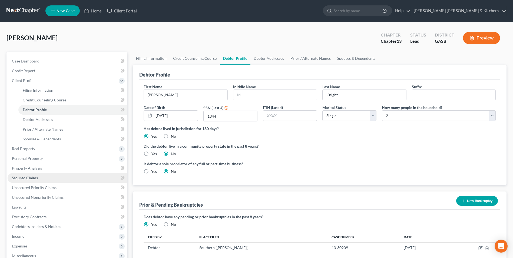
click at [33, 177] on span "Secured Claims" at bounding box center [25, 178] width 26 height 5
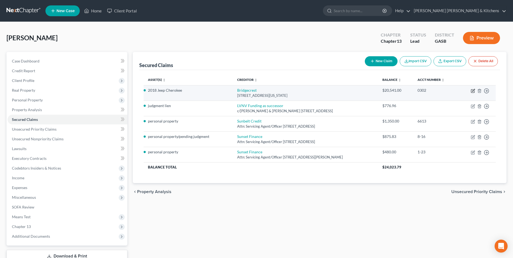
click at [473, 91] on icon "button" at bounding box center [473, 90] width 2 height 2
select select "3"
select select "9"
select select "0"
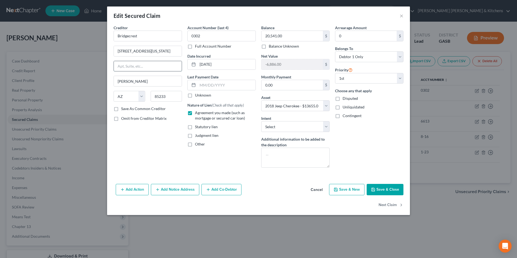
click at [140, 68] on input "text" at bounding box center [148, 66] width 68 height 10
type input "1800 N Colorado Street"
drag, startPoint x: 160, startPoint y: 52, endPoint x: 114, endPoint y: 54, distance: 46.0
click at [116, 54] on input "1800 N Colorado Street" at bounding box center [148, 51] width 68 height 10
type input "Attn: Servicing Agent/Officer"
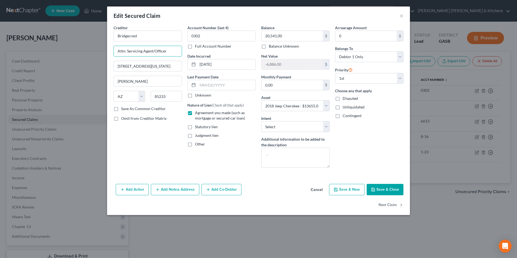
click at [386, 189] on button "Save & Close" at bounding box center [385, 189] width 37 height 11
select select
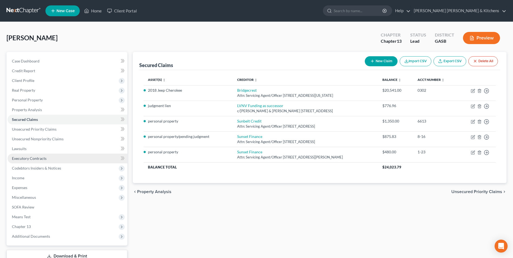
drag, startPoint x: 27, startPoint y: 158, endPoint x: 28, endPoint y: 161, distance: 2.8
click at [27, 158] on span "Executory Contracts" at bounding box center [29, 158] width 35 height 5
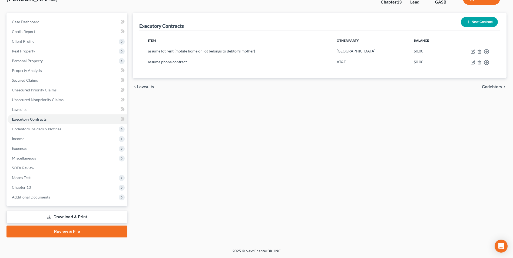
click at [63, 216] on link "Download & Print" at bounding box center [66, 217] width 121 height 13
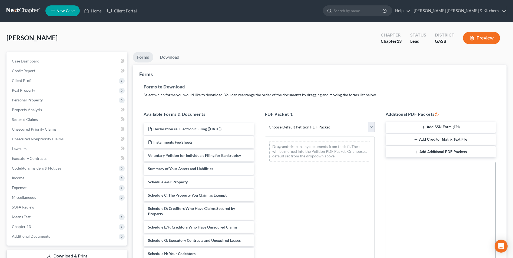
click at [284, 130] on select "Choose Default Petition PDF Packet Complete Bankruptcy Petition (all forms and …" at bounding box center [320, 127] width 110 height 11
select select "0"
click at [265, 122] on select "Choose Default Petition PDF Packet Complete Bankruptcy Petition (all forms and …" at bounding box center [320, 127] width 110 height 11
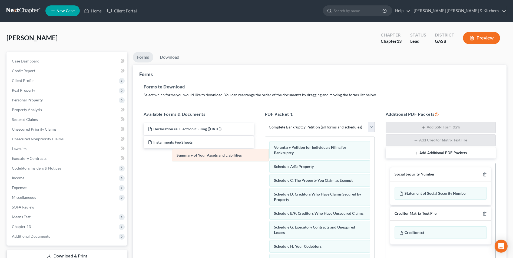
drag, startPoint x: 291, startPoint y: 168, endPoint x: 188, endPoint y: 154, distance: 103.9
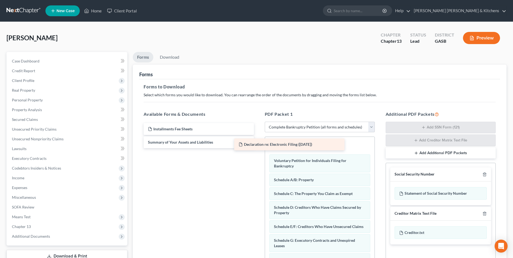
drag, startPoint x: 180, startPoint y: 127, endPoint x: 274, endPoint y: 145, distance: 95.9
click at [258, 145] on div "Declaration re: Electronic Filing (10/03/2025) Declaration re: Electronic Filin…" at bounding box center [198, 135] width 119 height 25
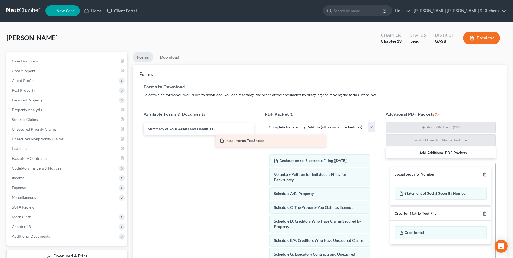
drag, startPoint x: 190, startPoint y: 131, endPoint x: 289, endPoint y: 147, distance: 99.9
click at [258, 135] on div "Installments Fee Sheets Installments Fee Sheets Summary of Your Assets and Liab…" at bounding box center [198, 129] width 119 height 12
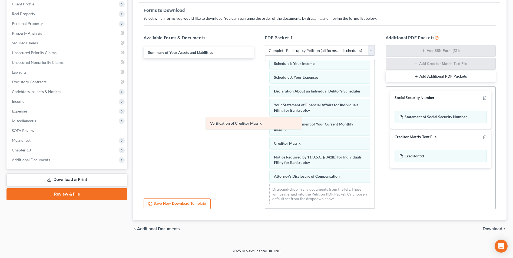
scroll to position [153, 0]
drag, startPoint x: 295, startPoint y: 145, endPoint x: 182, endPoint y: 78, distance: 131.2
click at [265, 83] on div "Verification of Creditor Matrix Installments Fee Sheets Declaration re: Electro…" at bounding box center [320, 61] width 110 height 296
click at [487, 228] on span "Download" at bounding box center [492, 229] width 19 height 4
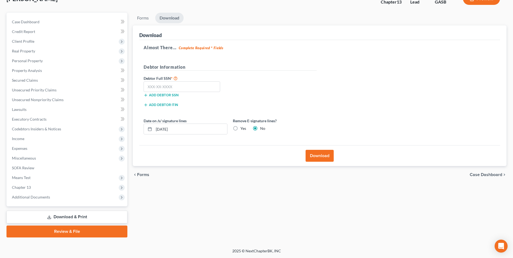
scroll to position [39, 0]
click at [187, 87] on input "text" at bounding box center [182, 86] width 77 height 11
type input "253-55-1344"
drag, startPoint x: 181, startPoint y: 129, endPoint x: 142, endPoint y: 136, distance: 40.1
click at [143, 136] on div "Date on /s/ signature lines 10/03/2025 Remove E-signature lines? Yes No" at bounding box center [230, 128] width 179 height 21
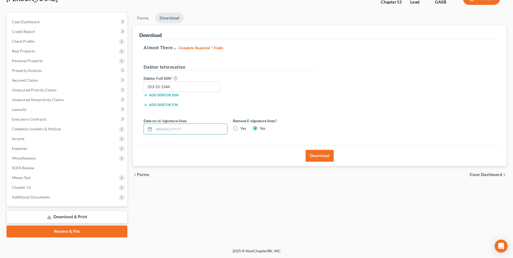
click at [241, 129] on label "Yes" at bounding box center [244, 128] width 6 height 5
click at [243, 129] on input "Yes" at bounding box center [245, 128] width 4 height 4
radio input "true"
radio input "false"
click at [316, 157] on button "Download" at bounding box center [320, 156] width 28 height 12
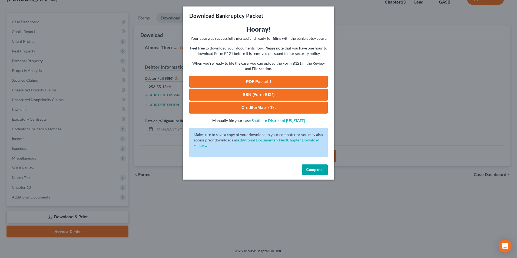
click at [252, 97] on link "SSN (Form B121)" at bounding box center [258, 95] width 139 height 12
click at [239, 82] on link "PDF Packet 1" at bounding box center [258, 82] width 139 height 12
click at [223, 241] on div "Download Bankruptcy Packet Hooray! Your case was successfully merged and ready …" at bounding box center [258, 129] width 517 height 258
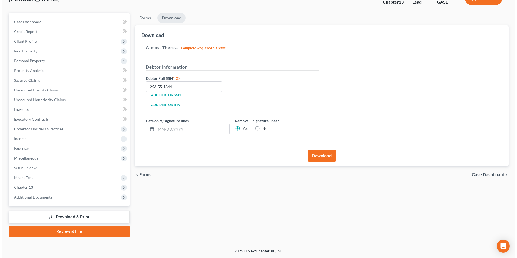
scroll to position [0, 0]
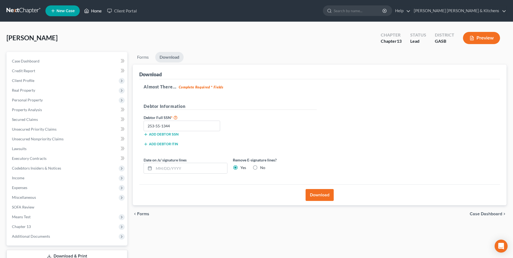
click at [98, 12] on link "Home" at bounding box center [92, 11] width 23 height 10
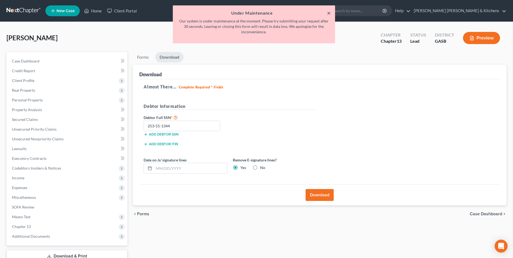
click at [329, 12] on button "×" at bounding box center [329, 13] width 4 height 6
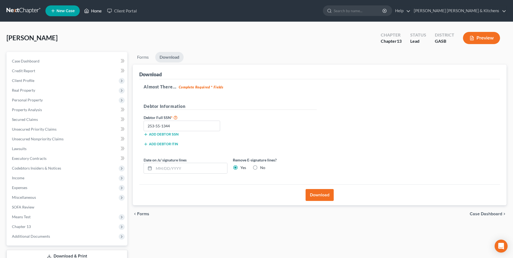
click at [97, 12] on link "Home" at bounding box center [92, 11] width 23 height 10
click at [99, 10] on link "Home" at bounding box center [92, 11] width 23 height 10
click at [91, 11] on link "Home" at bounding box center [92, 11] width 23 height 10
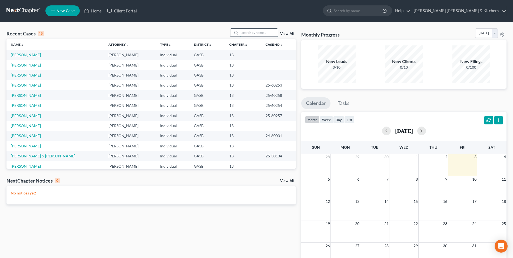
click at [247, 34] on input "search" at bounding box center [259, 33] width 38 height 8
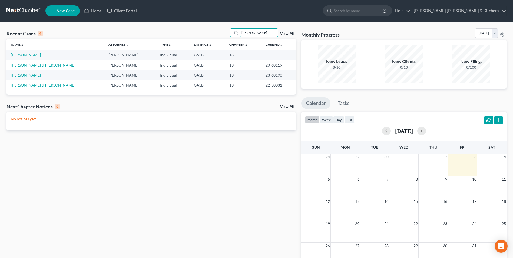
type input "ricks"
click at [21, 56] on link "[PERSON_NAME]" at bounding box center [26, 54] width 30 height 5
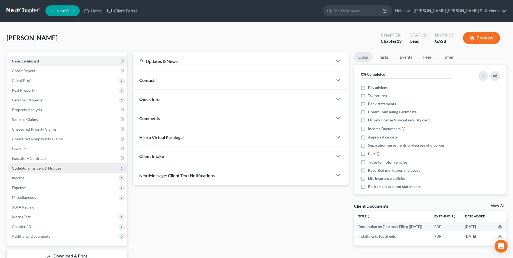
click at [22, 166] on span "Codebtors Insiders & Notices" at bounding box center [36, 168] width 49 height 5
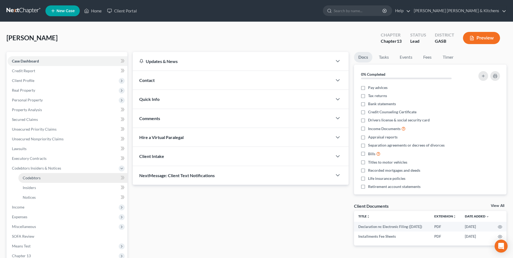
click at [31, 178] on span "Codebtors" at bounding box center [32, 178] width 18 height 5
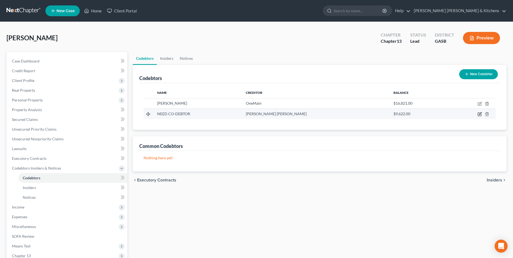
click at [479, 114] on icon "button" at bounding box center [480, 114] width 4 height 4
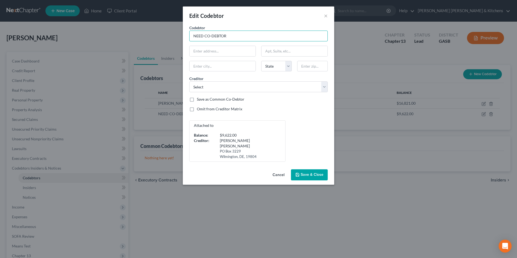
drag, startPoint x: 230, startPoint y: 35, endPoint x: 179, endPoint y: 36, distance: 51.4
click at [182, 38] on div "Edit Codebtor × Codebtor * NEED CO-DEBTOR Codebtor * NEED CO-DEBTOR State AL AK…" at bounding box center [258, 129] width 517 height 258
type input "Edwin Higgs"
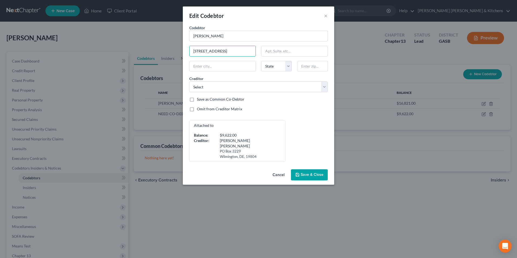
type input "803 Curl Road"
type input "31027"
select select "16"
click at [193, 69] on input "[GEOGRAPHIC_DATA]" at bounding box center [223, 66] width 66 height 10
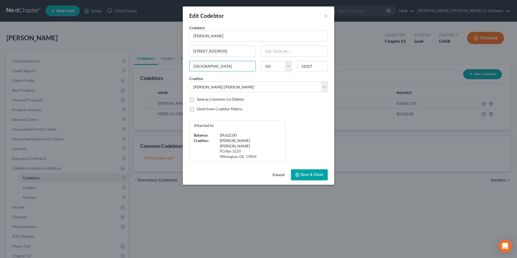
click at [320, 173] on span "Save & Close" at bounding box center [312, 175] width 23 height 5
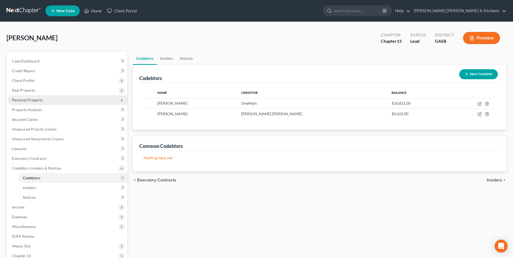
click at [28, 104] on span "Personal Property" at bounding box center [68, 100] width 120 height 10
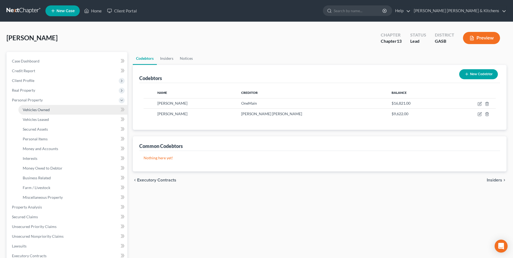
click at [28, 109] on span "Vehicles Owned" at bounding box center [36, 109] width 27 height 5
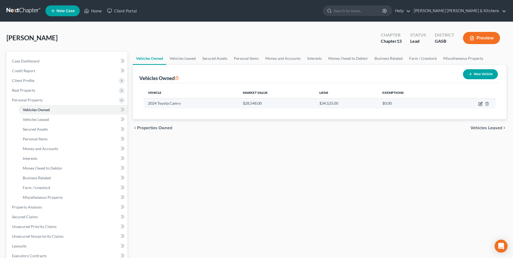
click at [481, 104] on icon "button" at bounding box center [481, 103] width 2 height 2
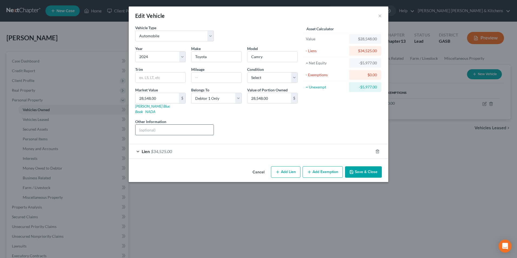
click at [170, 125] on input "text" at bounding box center [175, 130] width 78 height 10
click at [363, 166] on button "Save & Close" at bounding box center [363, 171] width 37 height 11
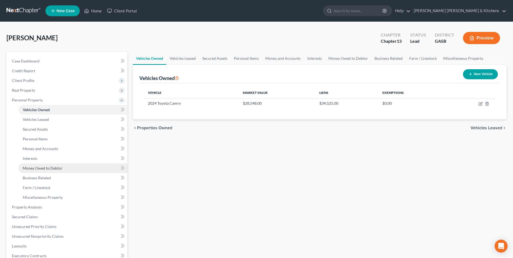
click at [32, 169] on span "Money Owed to Debtor" at bounding box center [43, 168] width 40 height 5
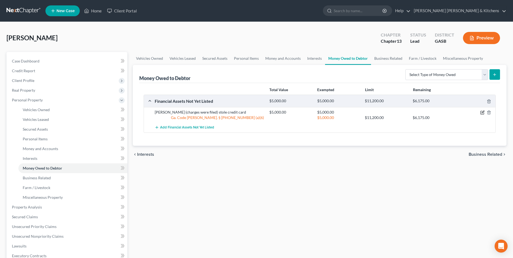
click at [481, 113] on icon "button" at bounding box center [483, 112] width 4 height 4
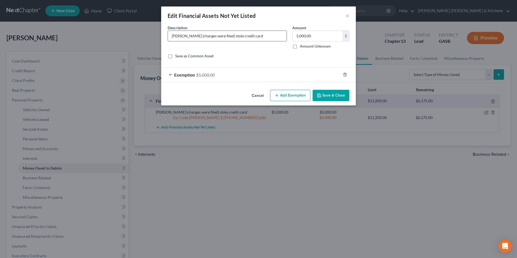
click at [271, 37] on input "Joe Williams Jr (charges were filed) stole credit card" at bounding box center [227, 36] width 119 height 10
click at [333, 91] on button "Save & Close" at bounding box center [331, 95] width 37 height 11
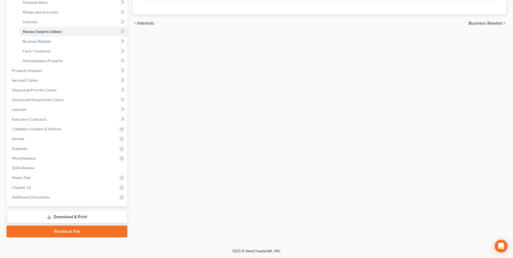
drag, startPoint x: 63, startPoint y: 217, endPoint x: 89, endPoint y: 216, distance: 25.4
click at [63, 217] on link "Download & Print" at bounding box center [66, 217] width 121 height 13
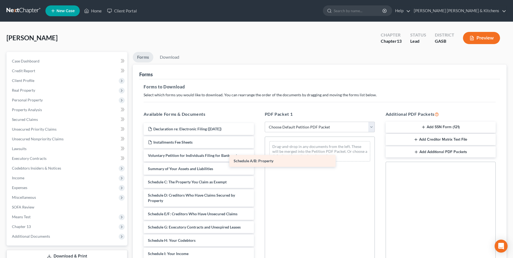
drag, startPoint x: 192, startPoint y: 181, endPoint x: 330, endPoint y: 134, distance: 146.1
click at [258, 134] on div "Schedule A/B: Property Declaration re: Electronic Filing (09/23/2025) Installme…" at bounding box center [198, 250] width 119 height 254
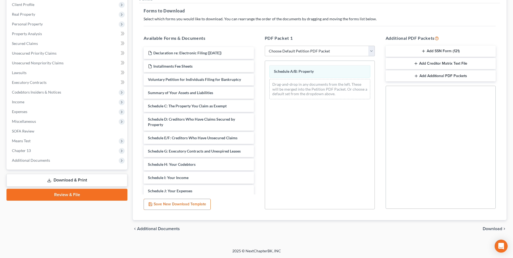
click at [487, 229] on span "Download" at bounding box center [492, 229] width 19 height 4
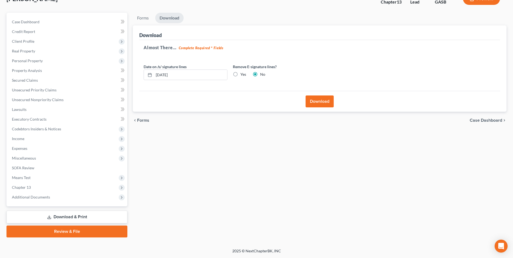
scroll to position [39, 0]
click at [323, 102] on button "Download" at bounding box center [320, 102] width 28 height 12
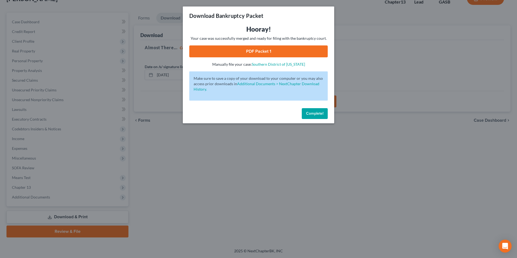
click at [241, 53] on link "PDF Packet 1" at bounding box center [258, 51] width 139 height 12
click at [235, 195] on div "Download Bankruptcy Packet Hooray! Your case was successfully merged and ready …" at bounding box center [258, 129] width 517 height 258
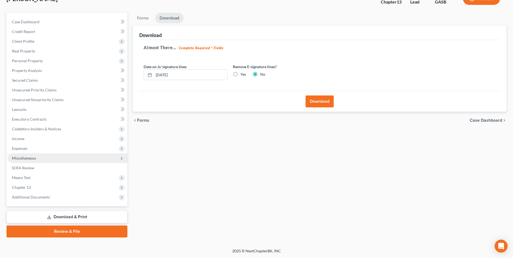
click at [38, 157] on span "Miscellaneous" at bounding box center [68, 158] width 120 height 10
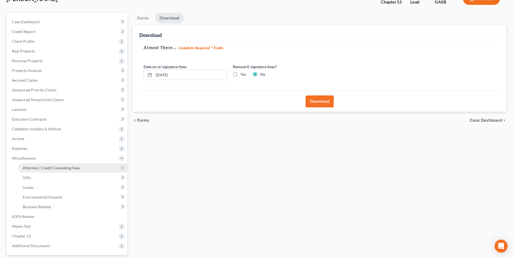
click at [38, 167] on span "Attorney / Credit Counseling Fees" at bounding box center [51, 168] width 57 height 5
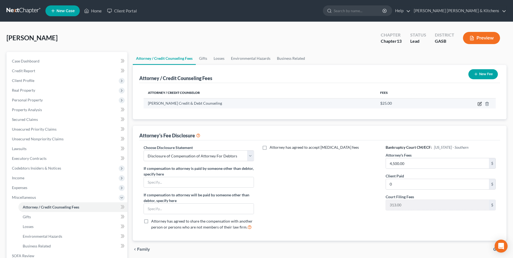
click at [479, 103] on icon "button" at bounding box center [480, 104] width 4 height 4
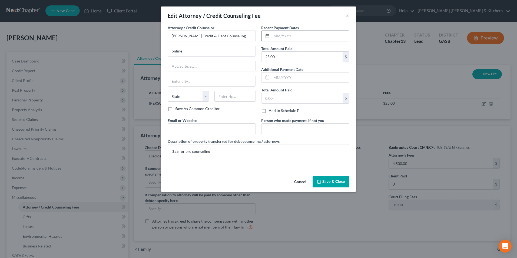
click at [306, 37] on input "text" at bounding box center [311, 36] width 78 height 10
click at [339, 184] on button "Save & Close" at bounding box center [331, 181] width 37 height 11
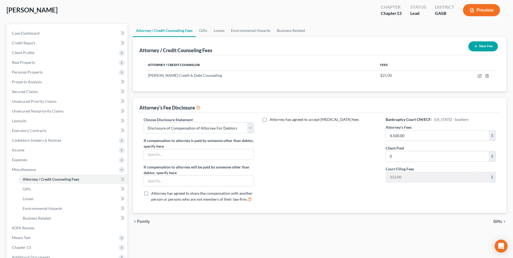
scroll to position [88, 0]
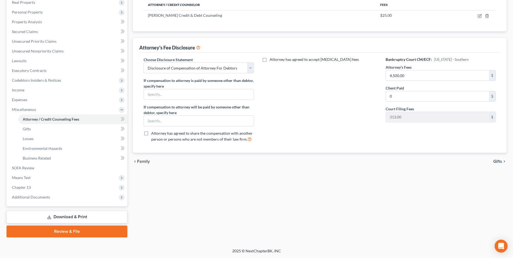
click at [73, 217] on link "Download & Print" at bounding box center [66, 217] width 121 height 13
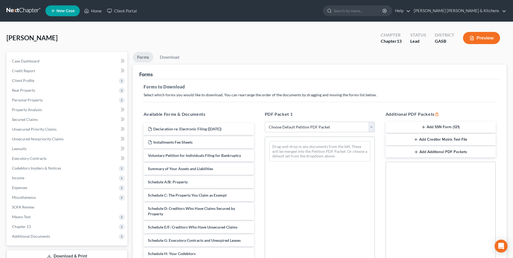
scroll to position [27, 0]
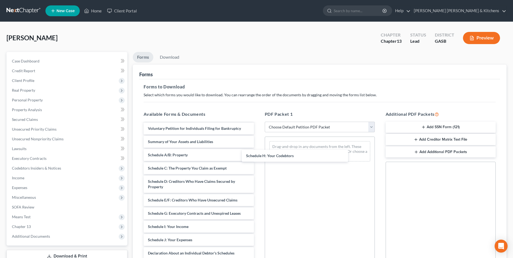
drag, startPoint x: 229, startPoint y: 229, endPoint x: 330, endPoint y: 152, distance: 127.4
click at [258, 157] on div "Schedule H: Your Codebtors Declaration re: Electronic Filing (09/23/2025) Insta…" at bounding box center [198, 223] width 119 height 254
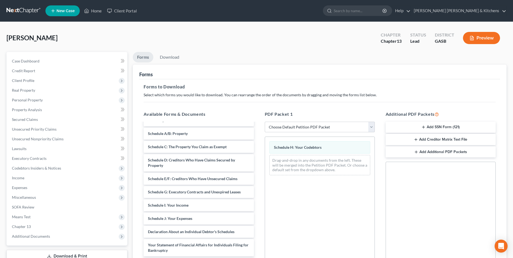
scroll to position [83, 0]
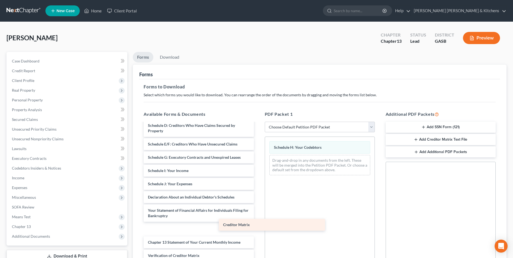
drag, startPoint x: 182, startPoint y: 243, endPoint x: 274, endPoint y: 197, distance: 103.5
click at [258, 198] on div "Creditor Matrix Declaration re: Electronic Filing (09/23/2025) Installments Fee…" at bounding box center [198, 167] width 119 height 254
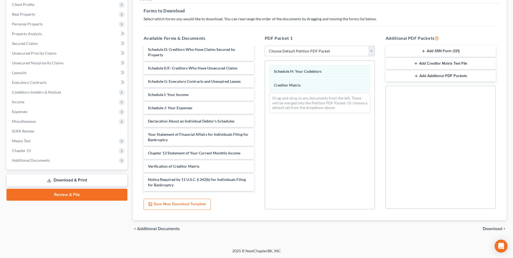
click at [497, 230] on span "Download" at bounding box center [492, 229] width 19 height 4
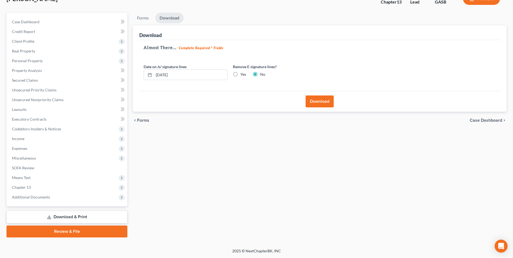
scroll to position [39, 0]
click at [320, 102] on button "Download" at bounding box center [320, 102] width 28 height 12
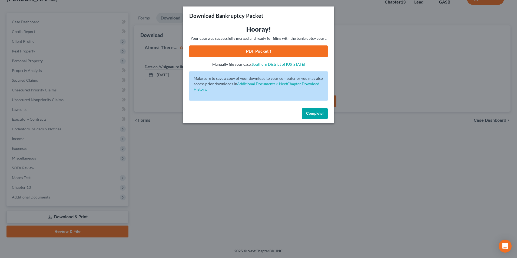
click at [242, 54] on link "PDF Packet 1" at bounding box center [258, 51] width 139 height 12
click at [197, 161] on div "Download Bankruptcy Packet Hooray! Your case was successfully merged and ready …" at bounding box center [258, 129] width 517 height 258
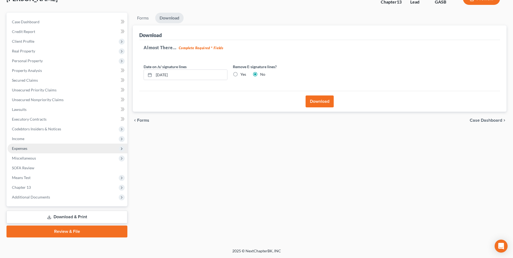
click at [22, 147] on span "Expenses" at bounding box center [19, 148] width 15 height 5
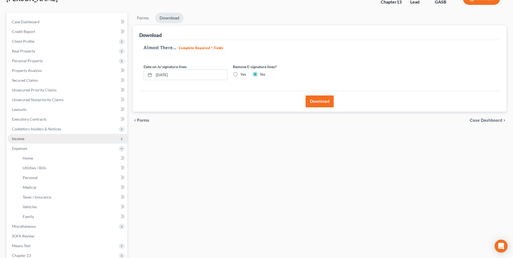
click at [20, 137] on span "Income" at bounding box center [18, 138] width 12 height 5
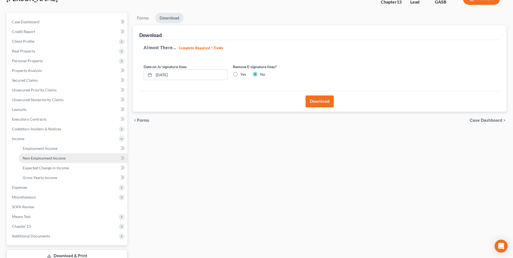
click at [28, 160] on span "Non Employment Income" at bounding box center [44, 158] width 43 height 5
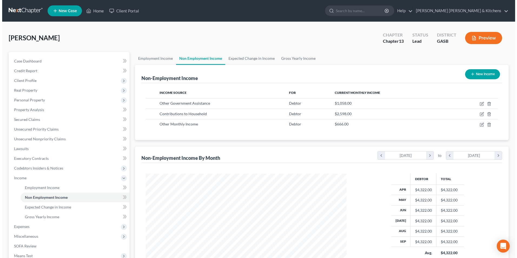
scroll to position [100, 212]
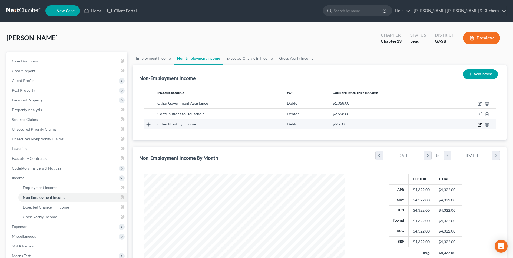
click at [481, 124] on icon "button" at bounding box center [480, 125] width 4 height 4
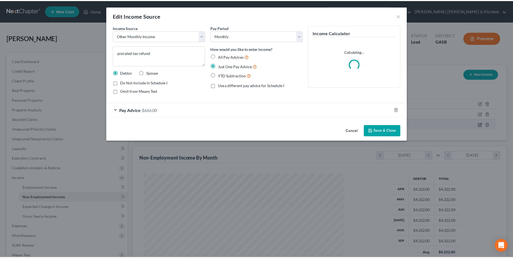
scroll to position [101, 214]
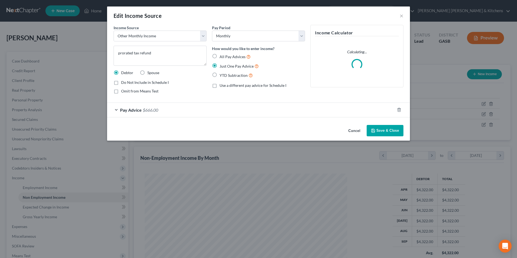
click at [123, 109] on span "Pay Advice" at bounding box center [131, 109] width 22 height 5
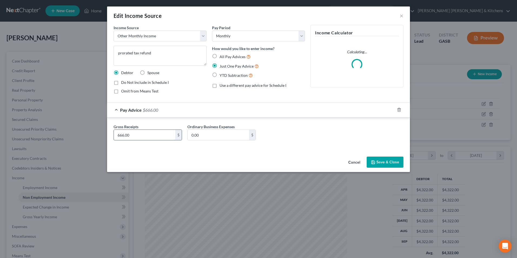
click at [136, 139] on input "666.00" at bounding box center [144, 135] width 61 height 10
click at [392, 160] on button "Save & Close" at bounding box center [385, 162] width 37 height 11
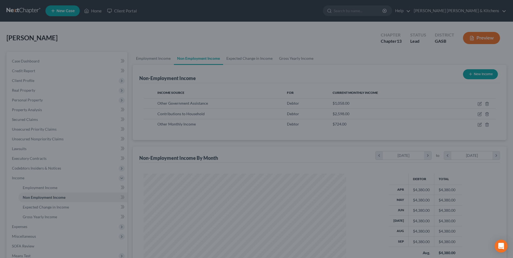
scroll to position [270484, 270372]
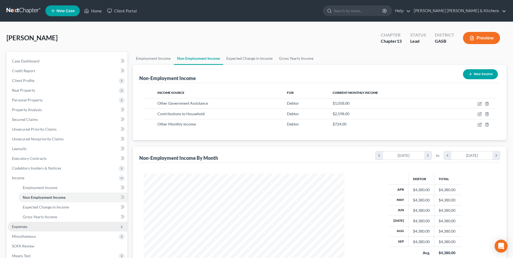
click at [24, 228] on span "Expenses" at bounding box center [19, 226] width 15 height 5
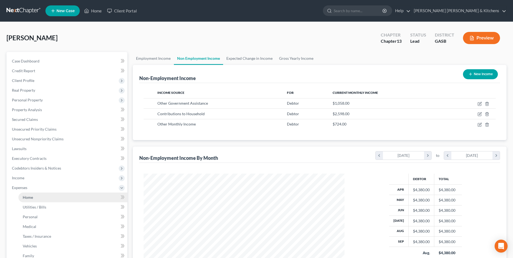
click at [28, 198] on span "Home" at bounding box center [28, 197] width 10 height 5
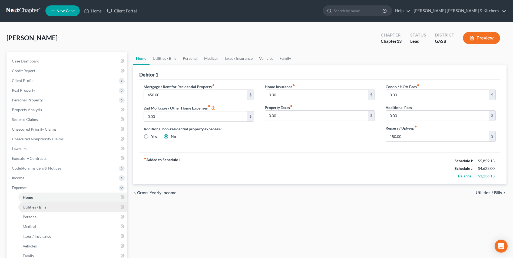
click at [42, 209] on span "Utilities / Bills" at bounding box center [35, 207] width 24 height 5
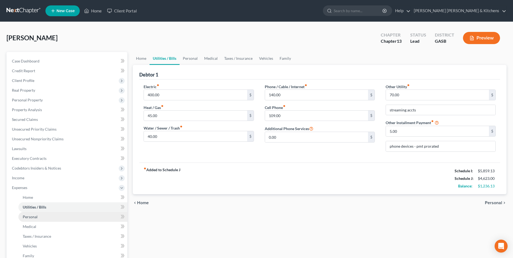
click at [30, 218] on span "Personal" at bounding box center [30, 217] width 15 height 5
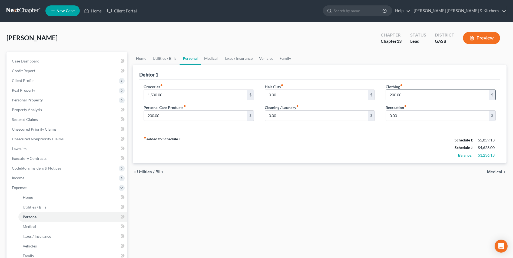
click at [393, 92] on input "200.00" at bounding box center [437, 95] width 103 height 10
click at [394, 93] on input "230.00" at bounding box center [437, 95] width 103 height 10
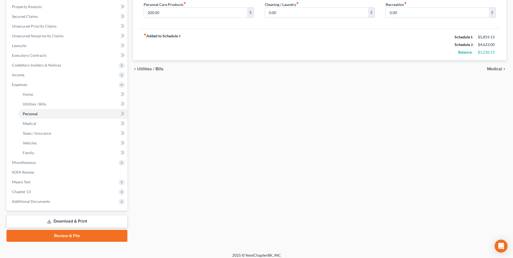
scroll to position [107, 0]
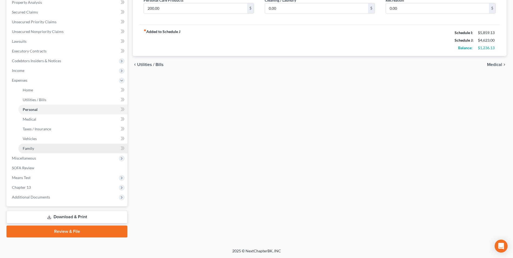
click at [28, 149] on span "Family" at bounding box center [28, 148] width 11 height 5
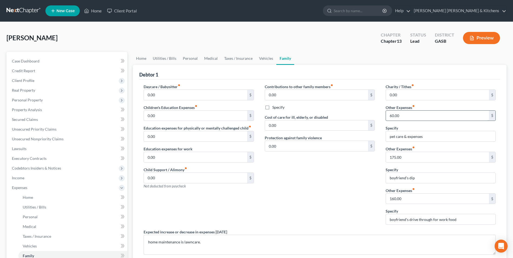
click at [401, 119] on input "60.00" at bounding box center [437, 116] width 103 height 10
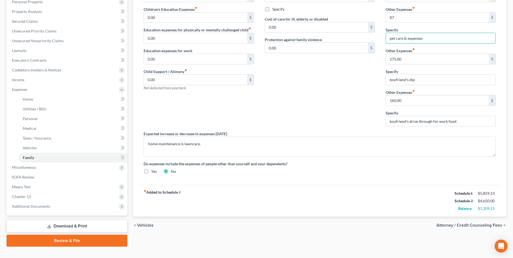
scroll to position [107, 0]
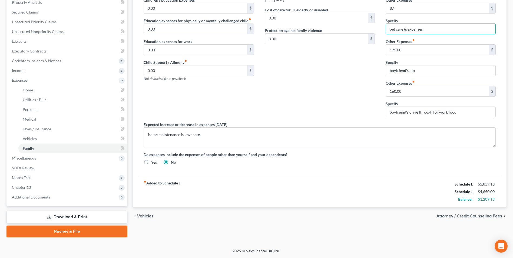
click at [73, 214] on link "Download & Print" at bounding box center [66, 217] width 121 height 13
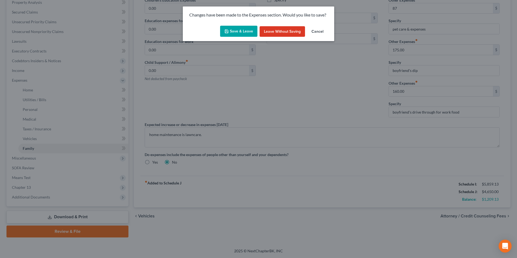
click at [238, 31] on button "Save & Leave" at bounding box center [238, 31] width 37 height 11
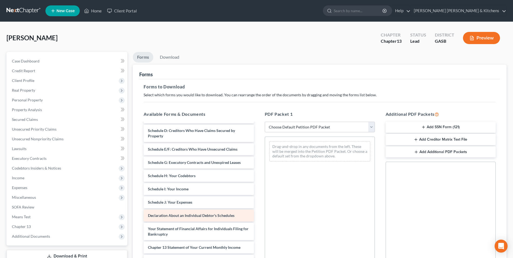
scroll to position [81, 0]
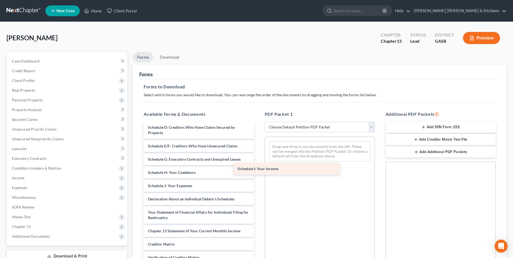
drag, startPoint x: 178, startPoint y: 187, endPoint x: 301, endPoint y: 149, distance: 129.1
click at [258, 150] on div "Schedule I: Your Income Declaration re: Electronic Filing (09/23/2025) Installm…" at bounding box center [198, 169] width 119 height 254
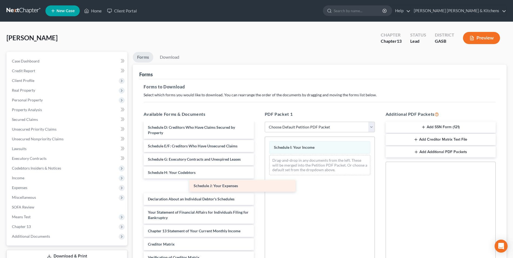
drag, startPoint x: 183, startPoint y: 186, endPoint x: 281, endPoint y: 174, distance: 98.5
click at [258, 178] on div "Schedule J: Your Expenses Declaration re: Electronic Filing (09/23/2025) Instal…" at bounding box center [198, 169] width 119 height 254
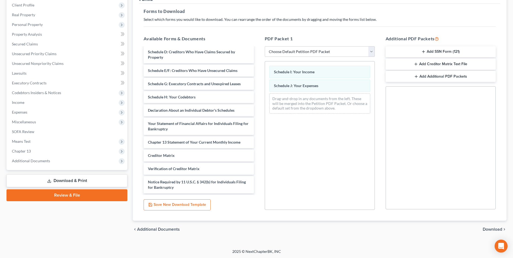
scroll to position [76, 0]
click at [488, 226] on div "chevron_left Additional Documents Download chevron_right" at bounding box center [320, 228] width 374 height 17
click at [497, 226] on div "chevron_left Additional Documents Download chevron_right" at bounding box center [320, 228] width 374 height 17
click at [496, 229] on span "Download" at bounding box center [492, 229] width 19 height 4
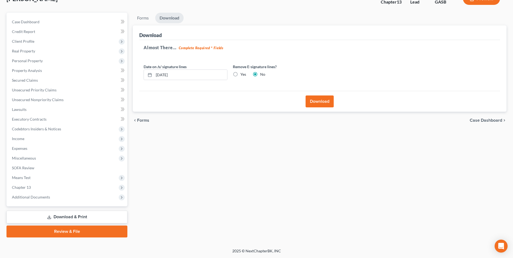
scroll to position [39, 0]
click at [320, 98] on button "Download" at bounding box center [320, 102] width 28 height 12
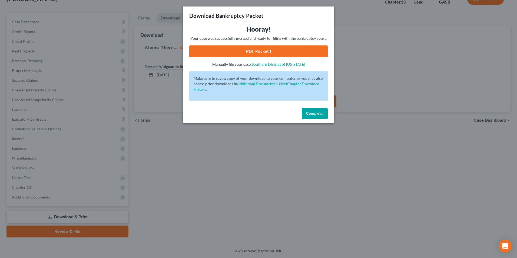
click at [255, 52] on link "PDF Packet 1" at bounding box center [258, 51] width 139 height 12
click at [203, 174] on div "Download Bankruptcy Packet Hooray! Your case was successfully merged and ready …" at bounding box center [258, 129] width 517 height 258
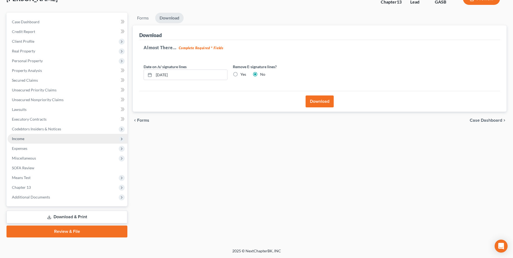
click at [21, 137] on span "Income" at bounding box center [18, 138] width 12 height 5
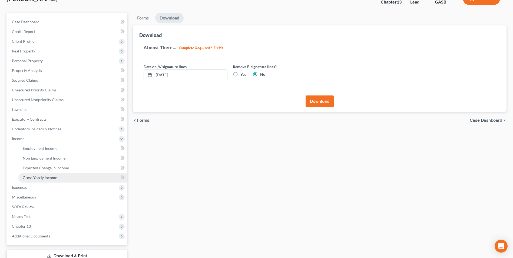
click at [30, 178] on span "Gross Yearly Income" at bounding box center [40, 177] width 34 height 5
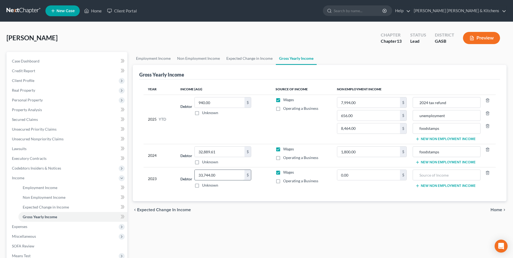
click at [222, 179] on input "33,744.00" at bounding box center [220, 175] width 50 height 10
click at [430, 138] on button "New Non Employment Income" at bounding box center [446, 139] width 60 height 4
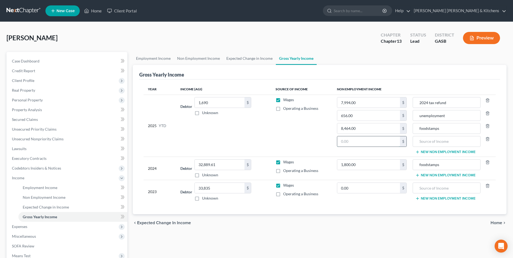
click at [383, 144] on input "text" at bounding box center [368, 141] width 63 height 10
click at [459, 143] on input "text" at bounding box center [447, 141] width 62 height 10
click at [488, 140] on icon "button" at bounding box center [488, 139] width 4 height 4
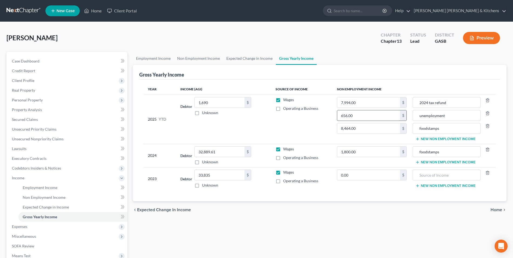
click at [376, 118] on input "656.00" at bounding box center [368, 115] width 63 height 10
click at [374, 102] on input "7,994.00" at bounding box center [368, 102] width 63 height 10
click at [430, 163] on button "New Non Employment Income" at bounding box center [446, 162] width 60 height 4
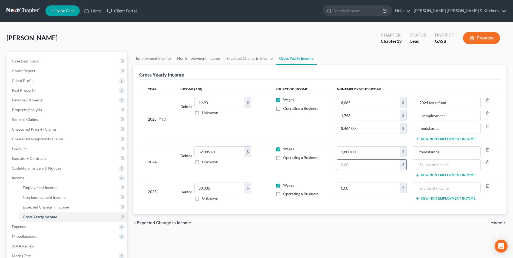
click at [396, 168] on input "text" at bounding box center [368, 165] width 63 height 10
click at [426, 169] on input "text" at bounding box center [447, 165] width 62 height 10
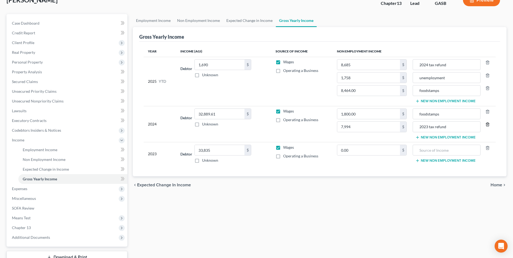
scroll to position [78, 0]
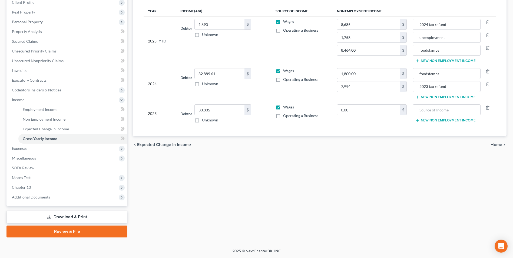
click at [66, 218] on link "Download & Print" at bounding box center [66, 217] width 121 height 13
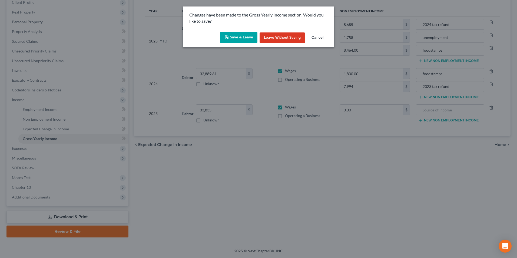
click at [239, 38] on button "Save & Leave" at bounding box center [238, 37] width 37 height 11
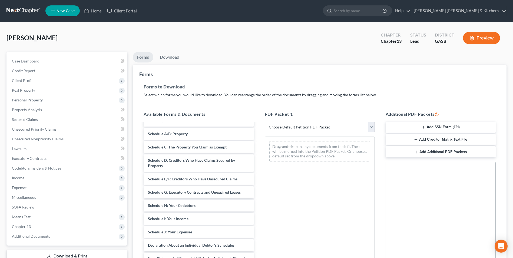
scroll to position [52, 0]
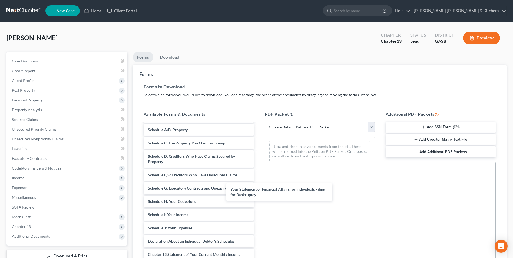
drag, startPoint x: 222, startPoint y: 255, endPoint x: 339, endPoint y: 133, distance: 169.6
click at [258, 152] on div "Your Statement of Financial Affairs for Individuals Filing for Bankruptcy Decla…" at bounding box center [198, 195] width 119 height 248
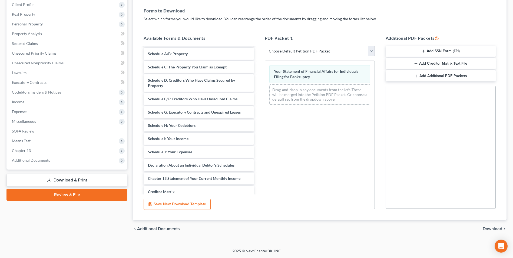
click at [494, 229] on span "Download" at bounding box center [492, 229] width 19 height 4
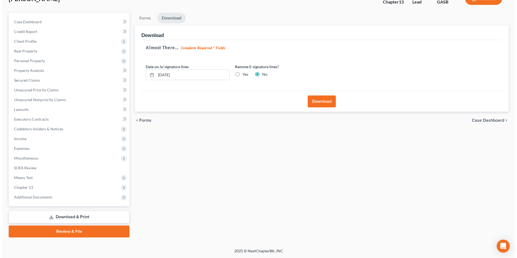
scroll to position [39, 0]
click at [317, 98] on button "Download" at bounding box center [320, 102] width 28 height 12
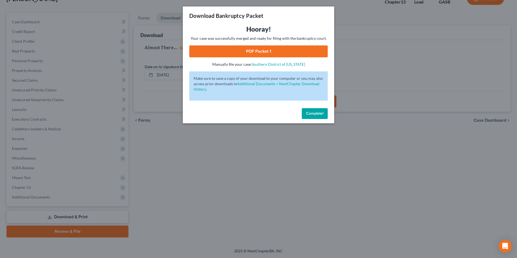
click at [247, 54] on link "PDF Packet 1" at bounding box center [258, 51] width 139 height 12
click at [233, 216] on div "Download Bankruptcy Packet Hooray! Your case was successfully merged and ready …" at bounding box center [258, 129] width 517 height 258
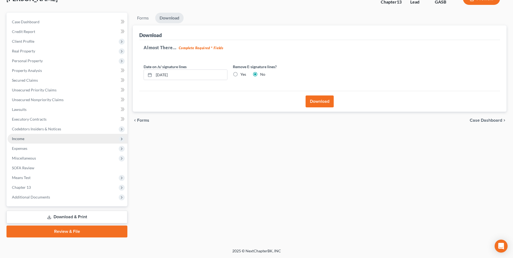
click at [31, 139] on span "Income" at bounding box center [68, 139] width 120 height 10
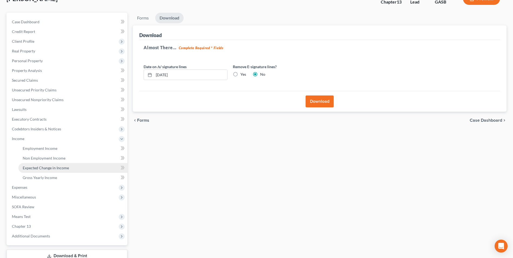
click at [34, 166] on span "Expected Change in Income" at bounding box center [46, 168] width 46 height 5
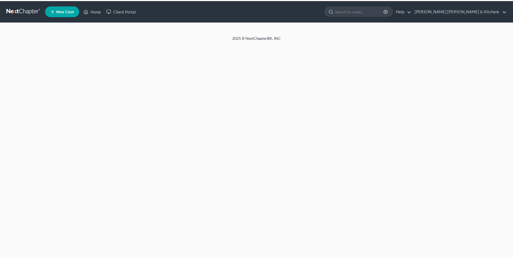
scroll to position [39, 0]
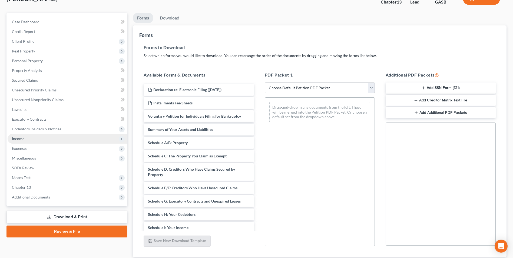
click at [21, 139] on span "Income" at bounding box center [18, 138] width 12 height 5
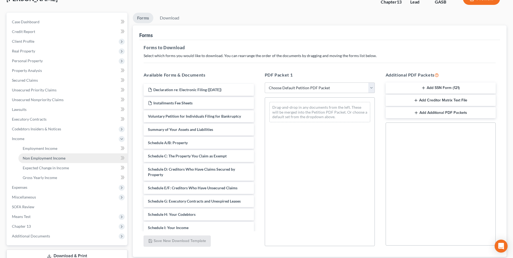
click at [28, 156] on span "Non Employment Income" at bounding box center [44, 158] width 43 height 5
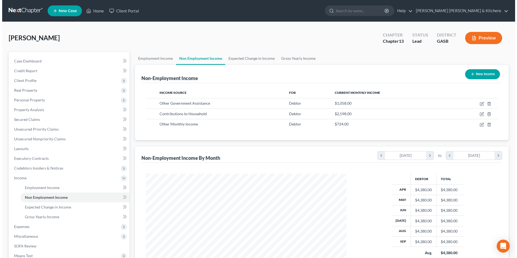
scroll to position [100, 212]
click at [482, 76] on button "New Income" at bounding box center [480, 74] width 35 height 10
select select "0"
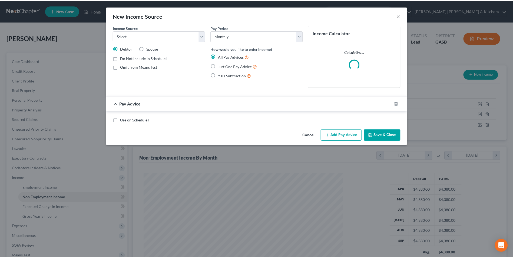
scroll to position [101, 214]
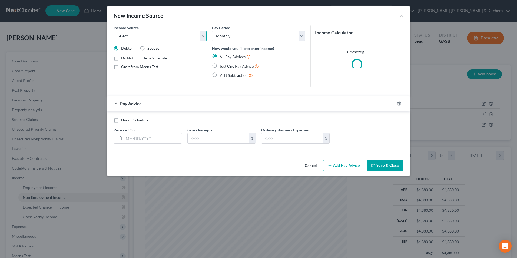
click at [124, 36] on select "Select Unemployment Disability (from employer) Pension Retirement Social Securi…" at bounding box center [160, 36] width 93 height 11
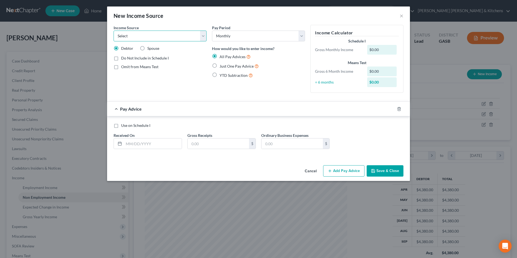
select select "0"
click at [114, 31] on select "Select Unemployment Disability (from employer) Pension Retirement Social Securi…" at bounding box center [160, 36] width 93 height 11
click at [121, 59] on label "Do Not Include in Schedule I" at bounding box center [145, 57] width 48 height 5
click at [123, 59] on input "Do Not Include in Schedule I" at bounding box center [125, 57] width 4 height 4
checkbox input "true"
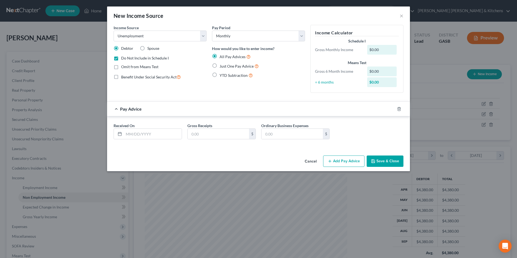
click at [220, 65] on label "Just One Pay Advice" at bounding box center [239, 66] width 39 height 6
click at [222, 65] on input "Just One Pay Advice" at bounding box center [224, 65] width 4 height 4
radio input "true"
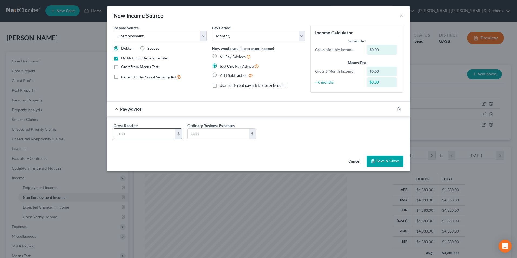
click at [149, 136] on input "text" at bounding box center [144, 134] width 61 height 10
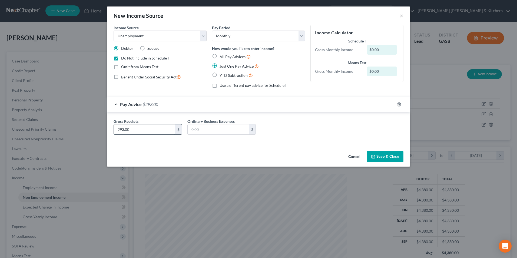
type input "293.00"
type input "0.00"
click at [378, 157] on button "Save & Close" at bounding box center [385, 156] width 37 height 11
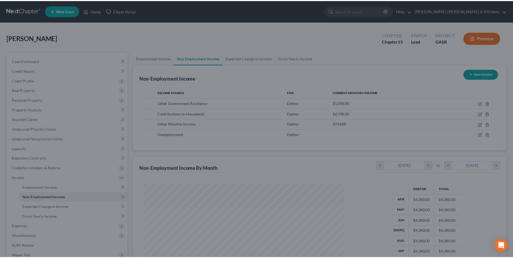
scroll to position [270484, 270372]
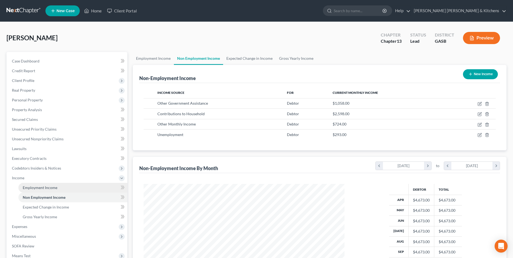
click at [52, 188] on span "Employment Income" at bounding box center [40, 187] width 35 height 5
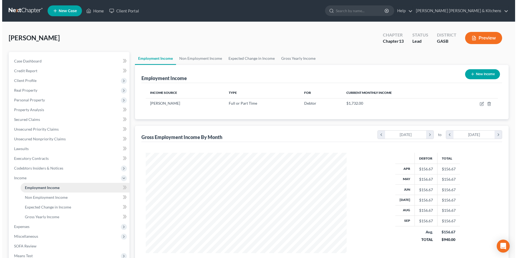
scroll to position [100, 212]
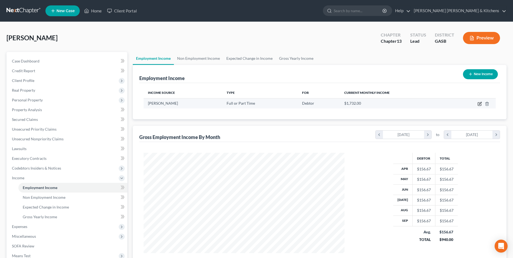
click at [480, 104] on icon "button" at bounding box center [480, 103] width 2 height 2
select select "0"
select select "10"
select select "0"
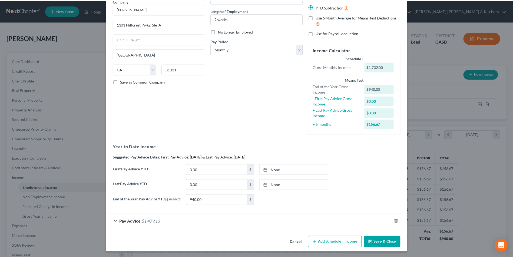
scroll to position [50, 0]
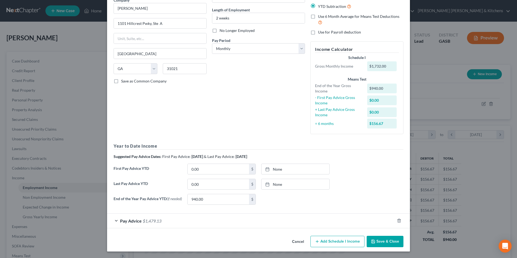
click at [300, 242] on button "Cancel" at bounding box center [298, 241] width 21 height 11
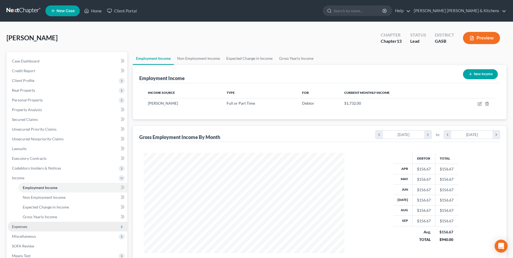
scroll to position [78, 0]
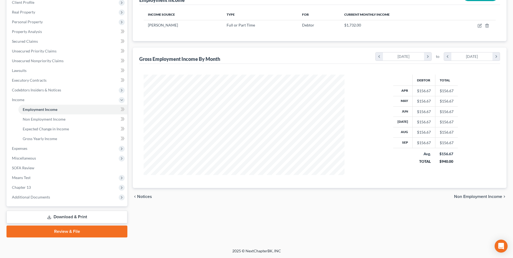
click at [61, 219] on link "Download & Print" at bounding box center [66, 217] width 121 height 13
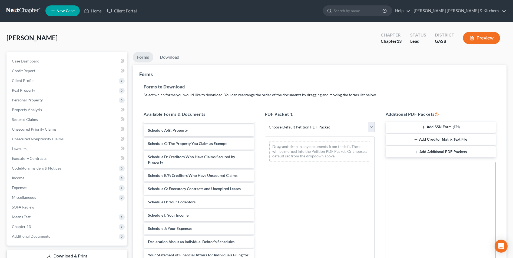
scroll to position [95, 0]
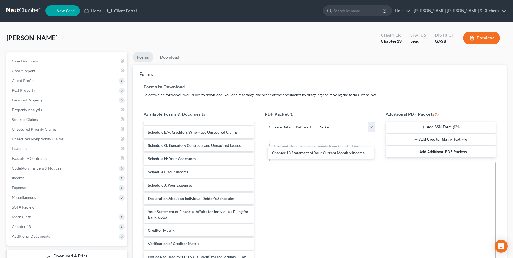
drag, startPoint x: 231, startPoint y: 233, endPoint x: 351, endPoint y: 155, distance: 143.2
click at [258, 155] on div "Chapter 13 Statement of Your Current Monthly Income Declaration re: Electronic …" at bounding box center [198, 155] width 119 height 254
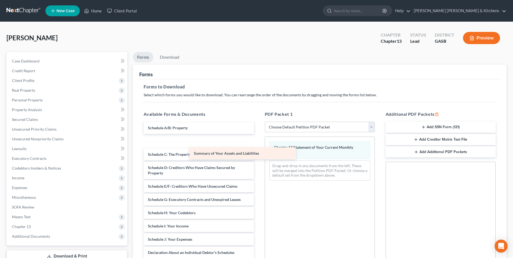
scroll to position [28, 0]
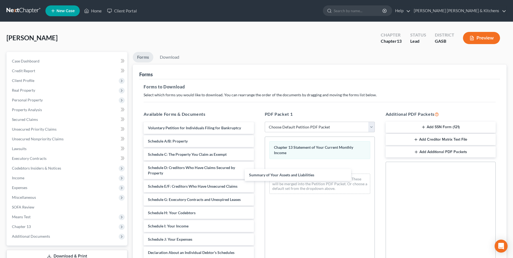
drag, startPoint x: 192, startPoint y: 128, endPoint x: 294, endPoint y: 174, distance: 112.0
click at [258, 175] on div "Summary of Your Assets and Liabilities Declaration re: Electronic Filing ([DATE…" at bounding box center [198, 216] width 119 height 240
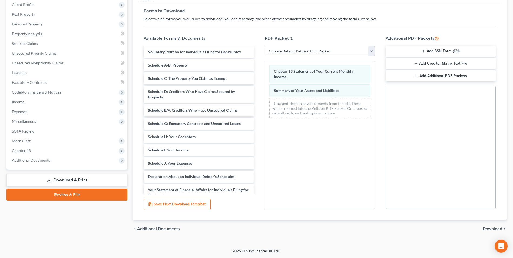
click at [489, 228] on span "Download" at bounding box center [492, 229] width 19 height 4
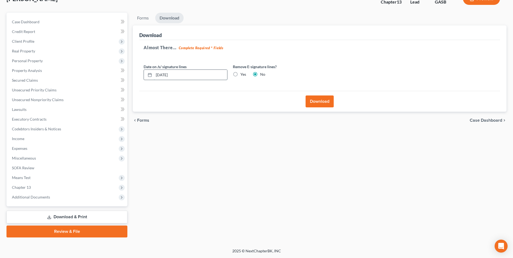
drag, startPoint x: 169, startPoint y: 78, endPoint x: 154, endPoint y: 80, distance: 14.5
click at [155, 80] on div "[DATE]" at bounding box center [186, 75] width 84 height 11
click at [241, 76] on label "Yes" at bounding box center [244, 74] width 6 height 5
click at [243, 75] on input "Yes" at bounding box center [245, 74] width 4 height 4
radio input "true"
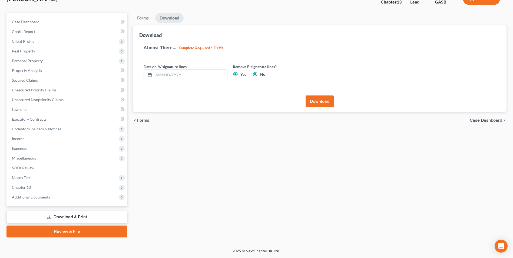
radio input "false"
click at [317, 103] on button "Download" at bounding box center [320, 102] width 28 height 12
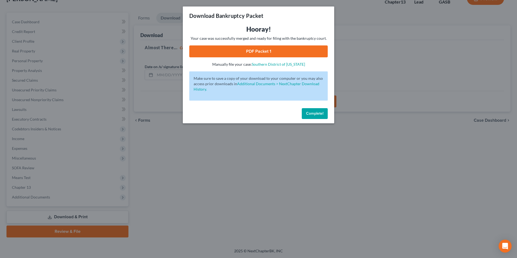
click at [255, 50] on link "PDF Packet 1" at bounding box center [258, 51] width 139 height 12
click at [220, 209] on div "Download Bankruptcy Packet Hooray! Your case was successfully merged and ready …" at bounding box center [258, 129] width 517 height 258
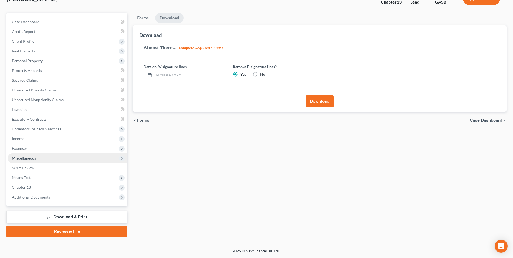
scroll to position [0, 0]
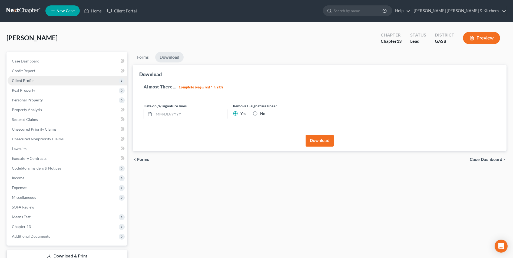
click at [27, 81] on span "Client Profile" at bounding box center [23, 80] width 22 height 5
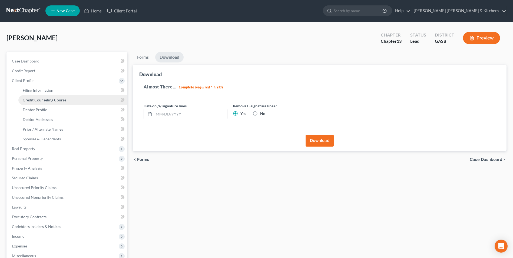
click at [34, 100] on span "Credit Counseling Course" at bounding box center [45, 100] width 44 height 5
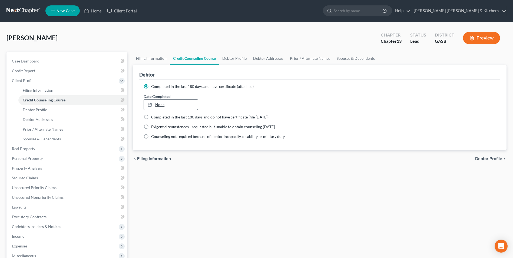
type input "[DATE]"
click at [162, 106] on link "[DATE]" at bounding box center [171, 105] width 54 height 10
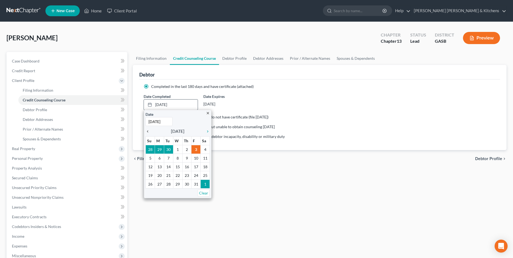
click at [148, 131] on icon "chevron_left" at bounding box center [149, 131] width 7 height 4
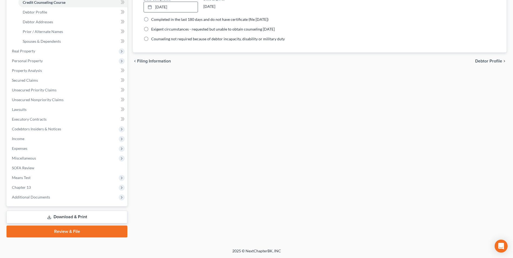
click at [78, 218] on link "Download & Print" at bounding box center [66, 217] width 121 height 13
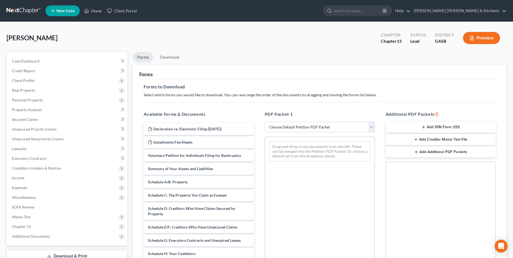
click at [317, 123] on select "Choose Default Petition PDF Packet Complete Bankruptcy Petition (all forms and …" at bounding box center [320, 127] width 110 height 11
select select "0"
click at [265, 122] on select "Choose Default Petition PDF Packet Complete Bankruptcy Petition (all forms and …" at bounding box center [320, 127] width 110 height 11
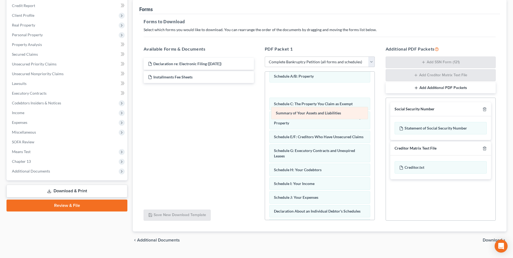
scroll to position [11, 0]
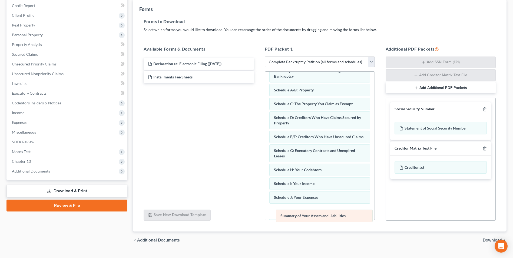
drag, startPoint x: 344, startPoint y: 77, endPoint x: 350, endPoint y: 218, distance: 140.3
click at [350, 218] on div "Summary of Your Assets and Liabilities Voluntary Petition for Individuals Filin…" at bounding box center [320, 208] width 110 height 296
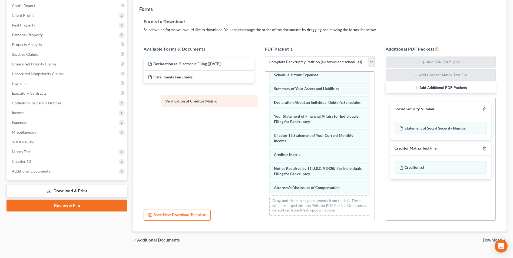
scroll to position [139, 0]
drag, startPoint x: 316, startPoint y: 154, endPoint x: 195, endPoint y: 94, distance: 135.5
click at [265, 94] on div "Verification of Creditor Matrix Voluntary Petition for Individuals Filing for B…" at bounding box center [320, 79] width 110 height 282
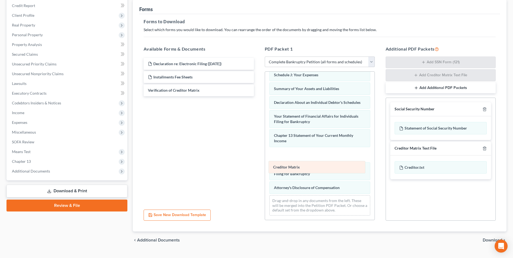
drag, startPoint x: 285, startPoint y: 155, endPoint x: 283, endPoint y: 179, distance: 23.9
click at [283, 178] on div "Creditor Matrix Voluntary Petition for Individuals Filing for Bankruptcy Schedu…" at bounding box center [320, 79] width 110 height 282
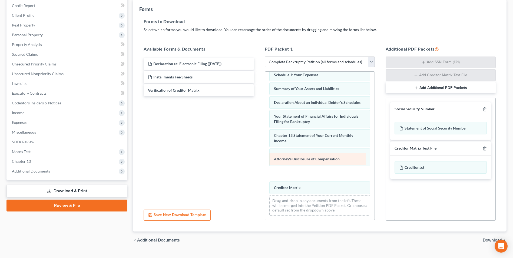
drag, startPoint x: 282, startPoint y: 187, endPoint x: 283, endPoint y: 141, distance: 45.7
click at [283, 141] on div "Attorney's Disclosure of Compensation Voluntary Petition for Individuals Filing…" at bounding box center [320, 79] width 110 height 282
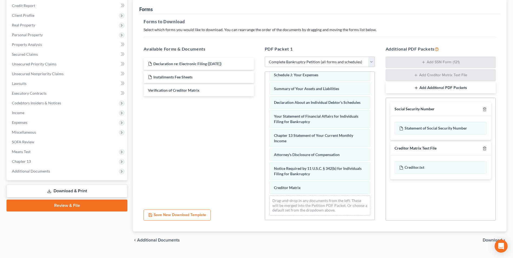
click at [484, 240] on span "Download" at bounding box center [492, 240] width 19 height 4
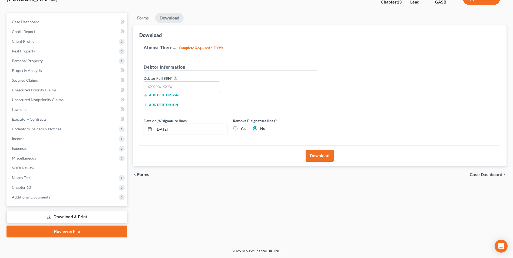
scroll to position [39, 0]
click at [202, 89] on input "text" at bounding box center [182, 86] width 77 height 11
click at [28, 40] on span "Client Profile" at bounding box center [23, 41] width 22 height 5
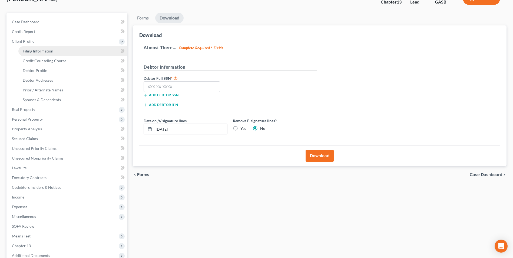
click at [32, 50] on span "Filing Information" at bounding box center [38, 51] width 31 height 5
select select "1"
select select "0"
select select "3"
select select "10"
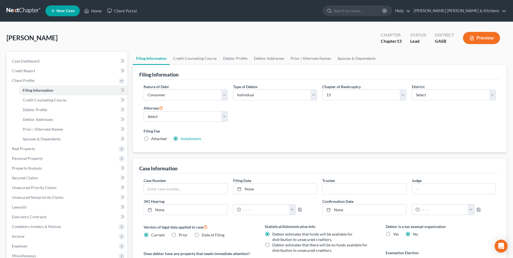
drag, startPoint x: 144, startPoint y: 138, endPoint x: 155, endPoint y: 142, distance: 12.2
click at [151, 139] on label "Attached" at bounding box center [158, 138] width 15 height 5
click at [153, 139] on input "Attached" at bounding box center [155, 138] width 4 height 4
radio input "true"
click at [181, 140] on label "Installments Installments" at bounding box center [191, 138] width 21 height 5
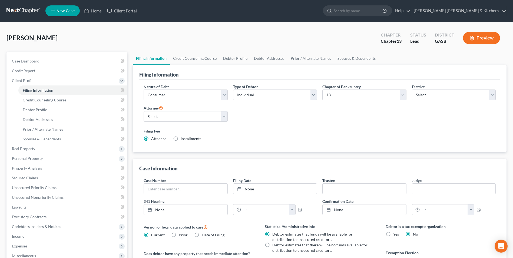
click at [183, 140] on input "Installments Installments" at bounding box center [185, 138] width 4 height 4
radio input "true"
radio input "false"
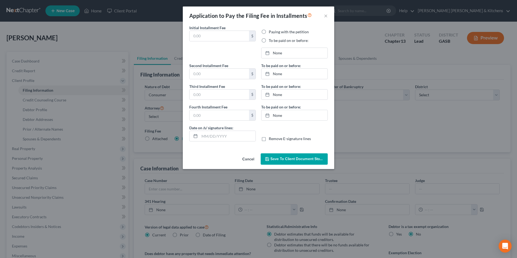
type input "313.00"
radio input "true"
type input "0.00"
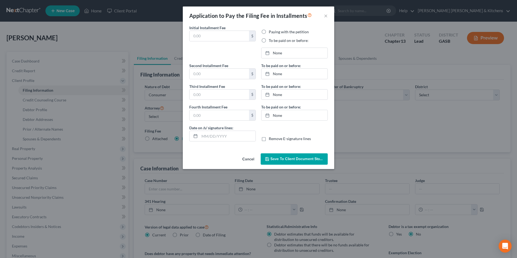
type input "[DATE]"
click at [291, 162] on button "Save to Client Document Storage" at bounding box center [294, 158] width 67 height 11
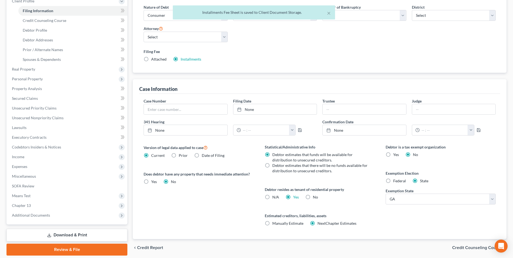
scroll to position [81, 0]
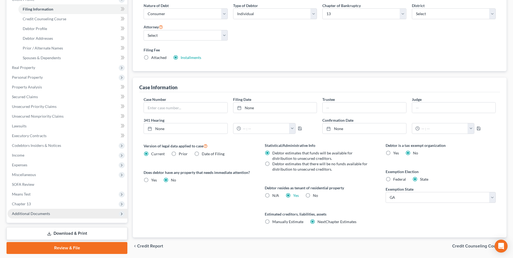
click at [32, 212] on span "Additional Documents" at bounding box center [31, 213] width 38 height 5
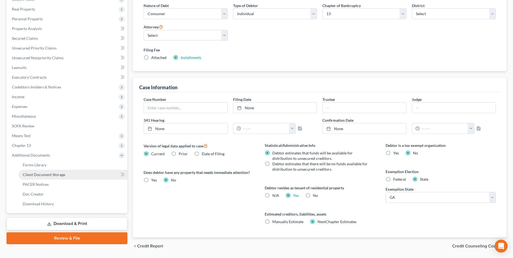
click at [36, 177] on span "Client Document Storage" at bounding box center [44, 174] width 42 height 5
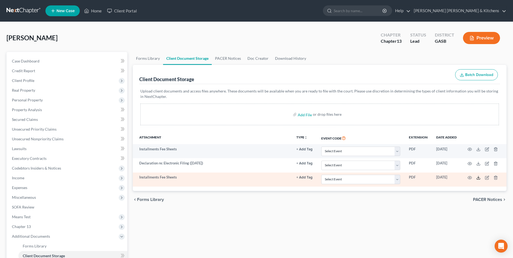
click at [478, 179] on icon at bounding box center [478, 178] width 4 height 4
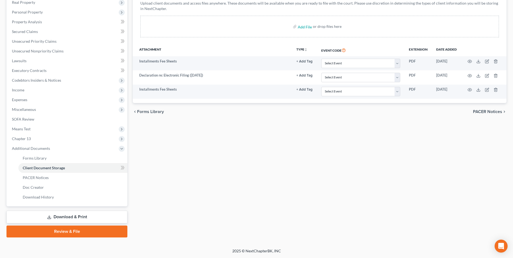
click at [76, 217] on link "Download & Print" at bounding box center [66, 217] width 121 height 13
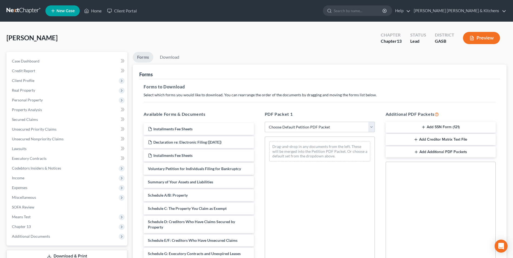
click at [289, 128] on select "Choose Default Petition PDF Packet Complete Bankruptcy Petition (all forms and …" at bounding box center [320, 127] width 110 height 11
select select "0"
click at [265, 122] on select "Choose Default Petition PDF Packet Complete Bankruptcy Petition (all forms and …" at bounding box center [320, 127] width 110 height 11
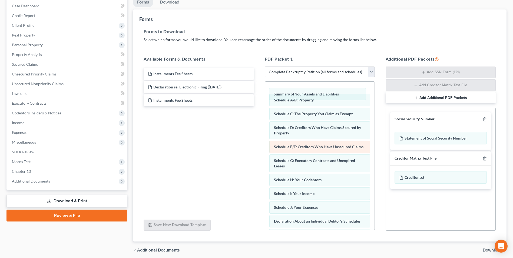
scroll to position [11, 0]
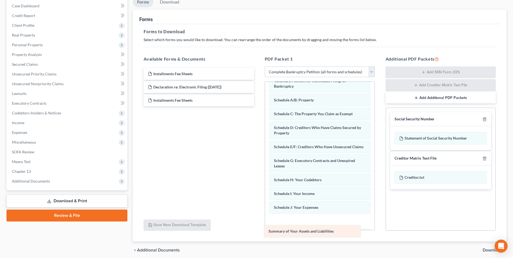
drag, startPoint x: 346, startPoint y: 93, endPoint x: 341, endPoint y: 235, distance: 141.6
click at [341, 235] on div "Summary of Your Assets and Liabilities Voluntary Petition for Individuals Filin…" at bounding box center [320, 218] width 110 height 296
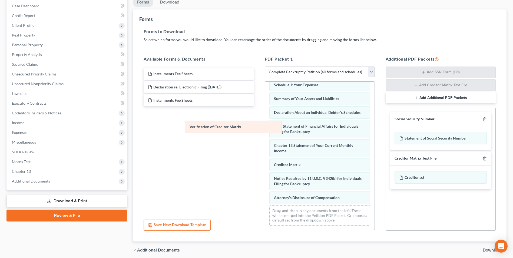
scroll to position [139, 0]
drag, startPoint x: 311, startPoint y: 165, endPoint x: 194, endPoint y: 115, distance: 126.8
click at [265, 116] on div "Verification of Creditor Matrix Voluntary Petition for Individuals Filing for B…" at bounding box center [320, 89] width 110 height 282
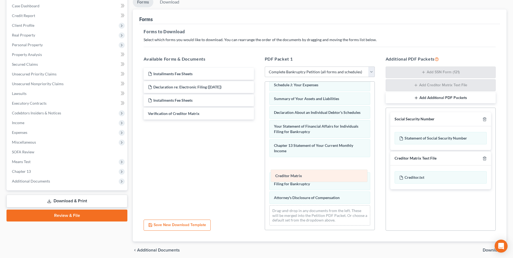
drag, startPoint x: 296, startPoint y: 165, endPoint x: 298, endPoint y: 192, distance: 26.9
click at [298, 191] on div "Creditor Matrix Voluntary Petition for Individuals Filing for Bankruptcy Schedu…" at bounding box center [320, 89] width 110 height 282
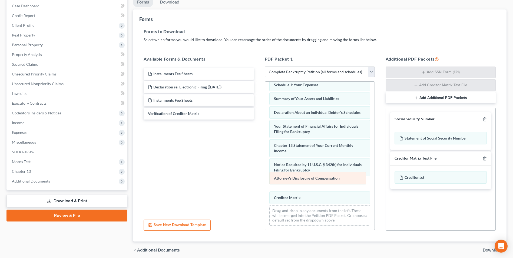
drag, startPoint x: 298, startPoint y: 199, endPoint x: 297, endPoint y: 164, distance: 35.7
click at [297, 164] on div "Attorney's Disclosure of Compensation Voluntary Petition for Individuals Filing…" at bounding box center [320, 89] width 110 height 282
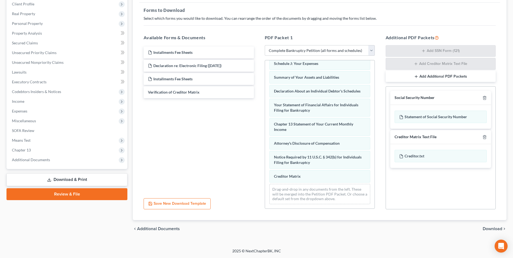
click at [492, 229] on span "Download" at bounding box center [492, 229] width 19 height 4
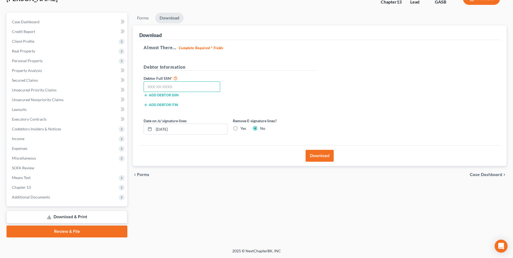
click at [198, 87] on input "text" at bounding box center [182, 86] width 77 height 11
type input "256-79-3403"
click at [326, 158] on button "Download" at bounding box center [320, 156] width 28 height 12
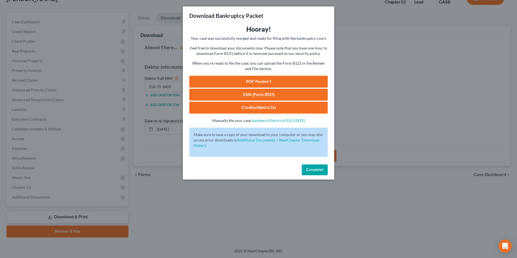
click at [242, 95] on link "SSN (Form B121)" at bounding box center [258, 95] width 139 height 12
click at [224, 80] on link "PDF Packet 1" at bounding box center [258, 82] width 139 height 12
click at [241, 106] on link "CreditorMatrix.txt" at bounding box center [258, 108] width 139 height 12
